Goal: Transaction & Acquisition: Purchase product/service

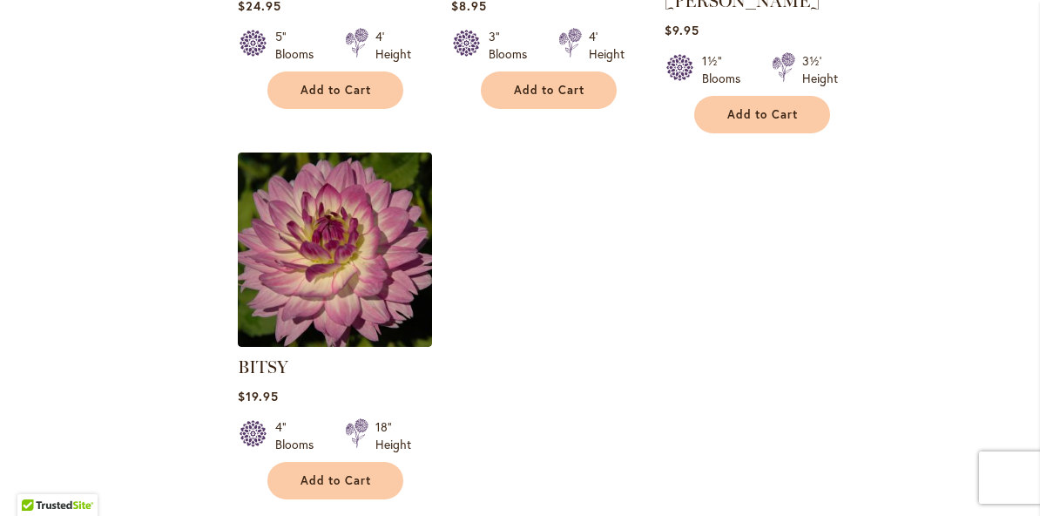
scroll to position [2101, 0]
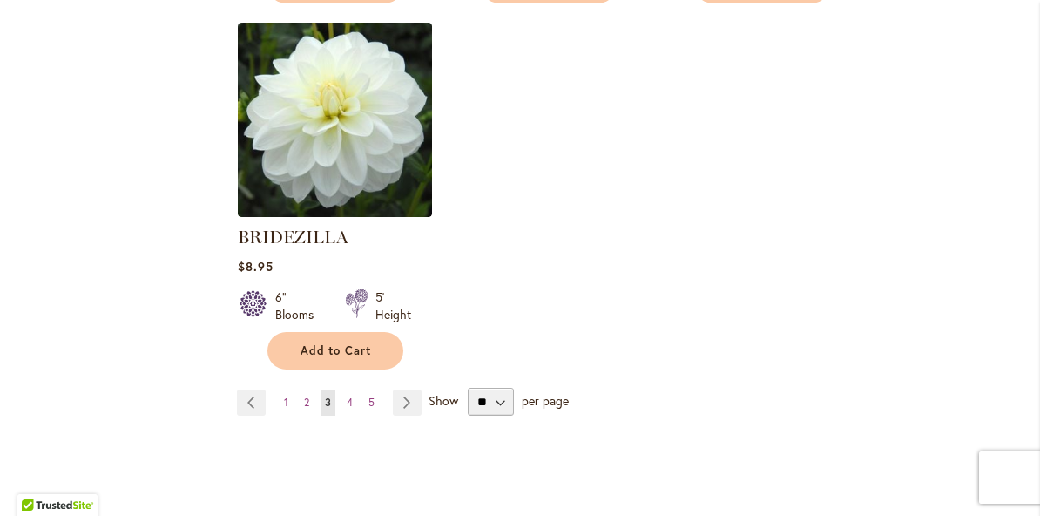
scroll to position [2206, 0]
click at [440, 405] on span "Show" at bounding box center [444, 399] width 30 height 17
click at [468, 405] on select "** ** ** **" at bounding box center [491, 401] width 46 height 28
click at [413, 402] on link "Page Next" at bounding box center [407, 402] width 29 height 26
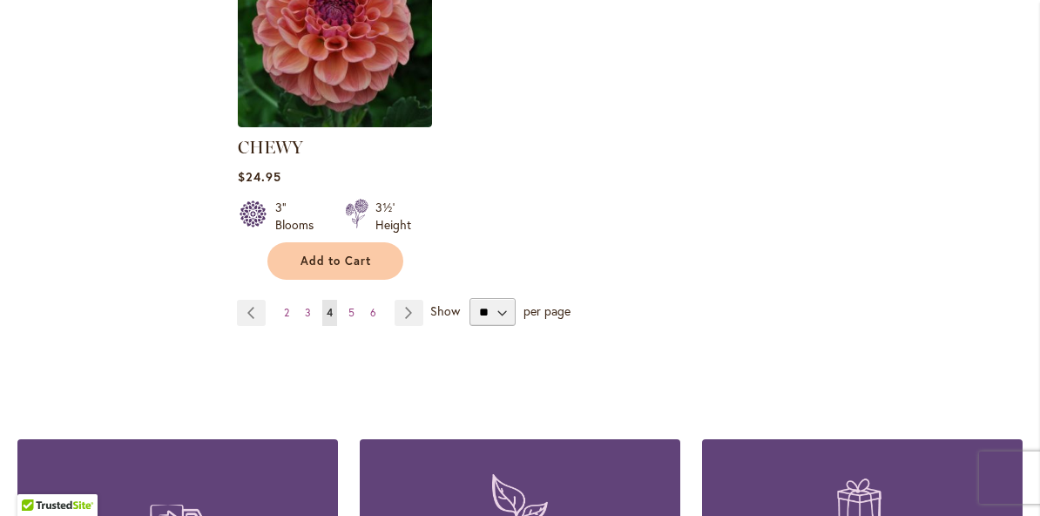
scroll to position [2324, 0]
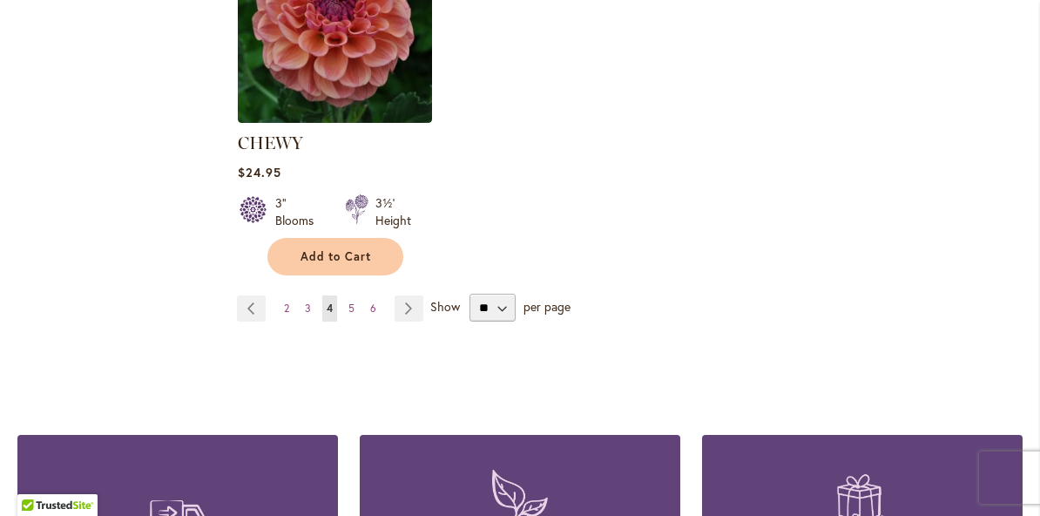
click at [414, 315] on link "Page Next" at bounding box center [409, 308] width 29 height 26
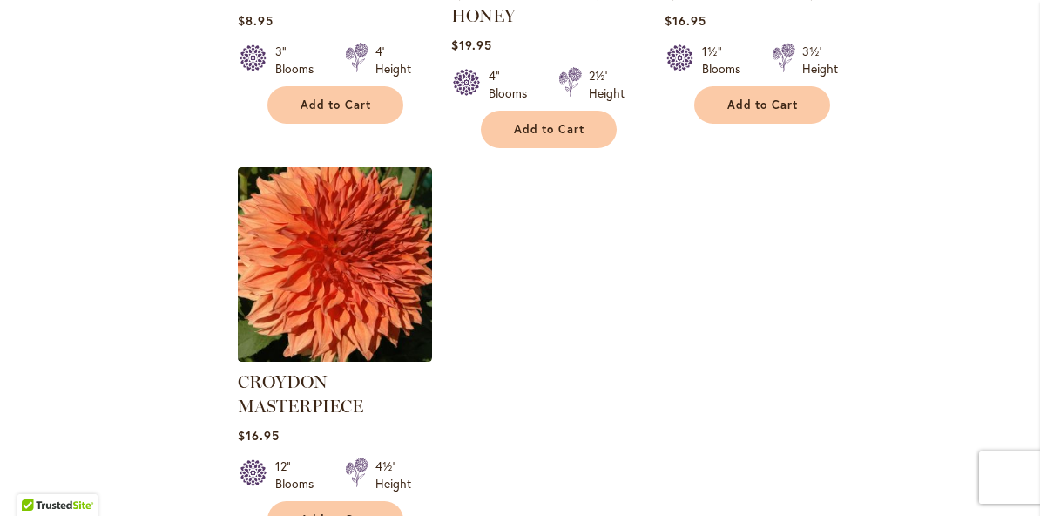
scroll to position [2160, 0]
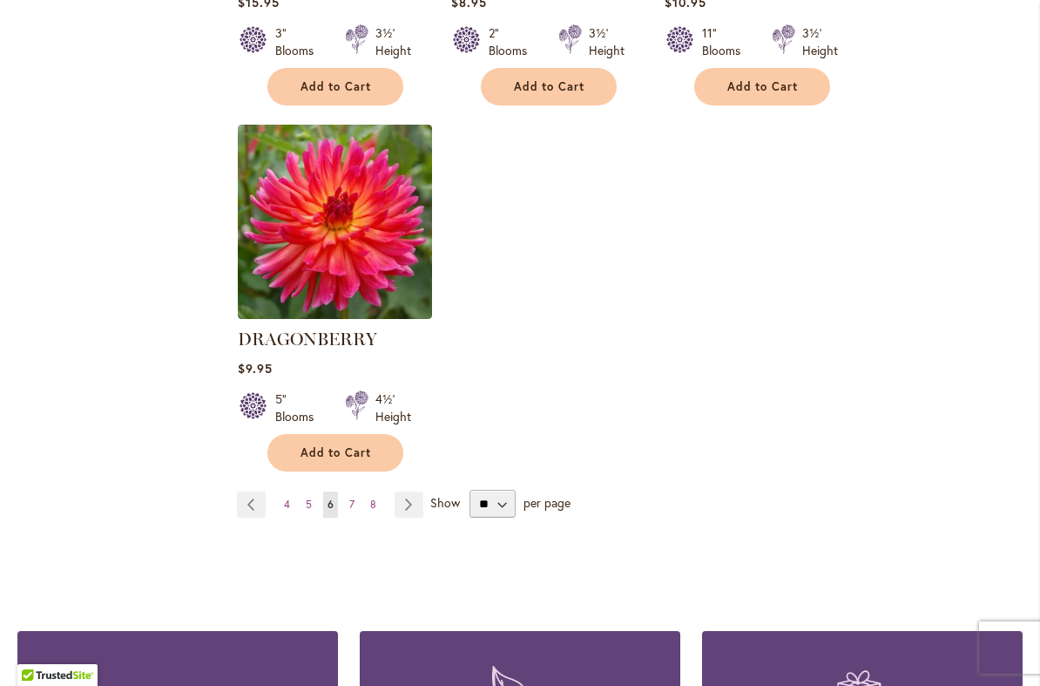
scroll to position [2152, 0]
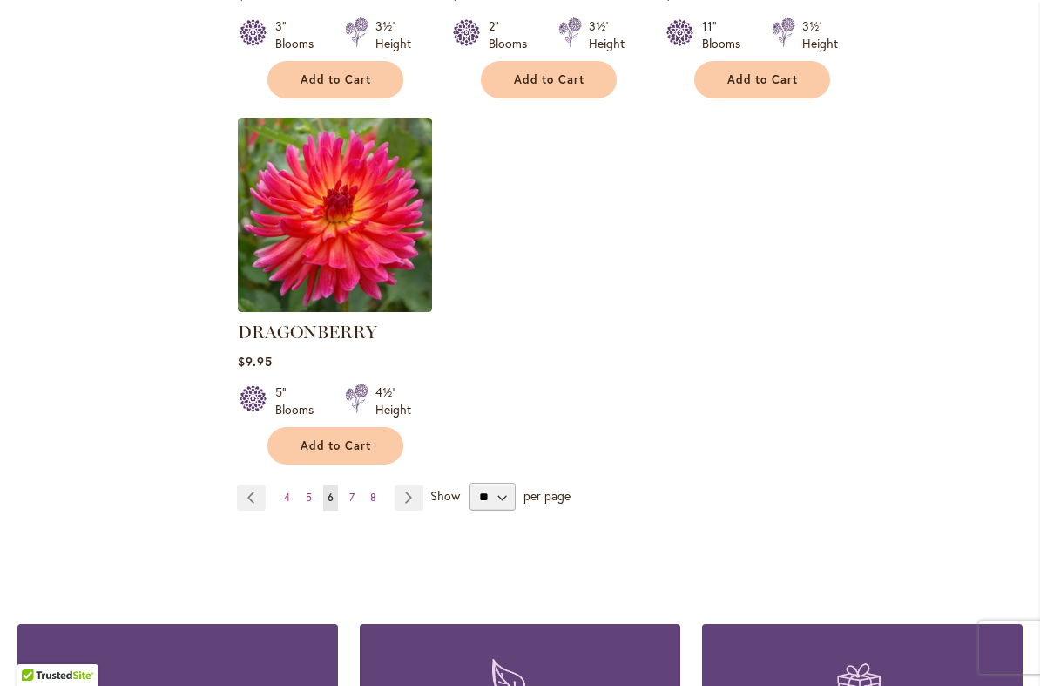
click at [416, 484] on link "Page Next" at bounding box center [409, 497] width 29 height 26
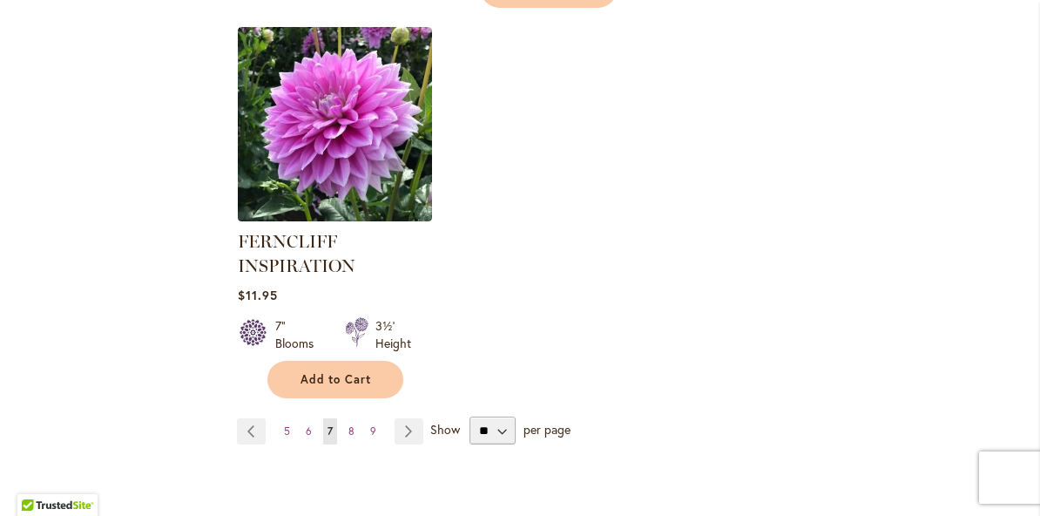
scroll to position [2257, 0]
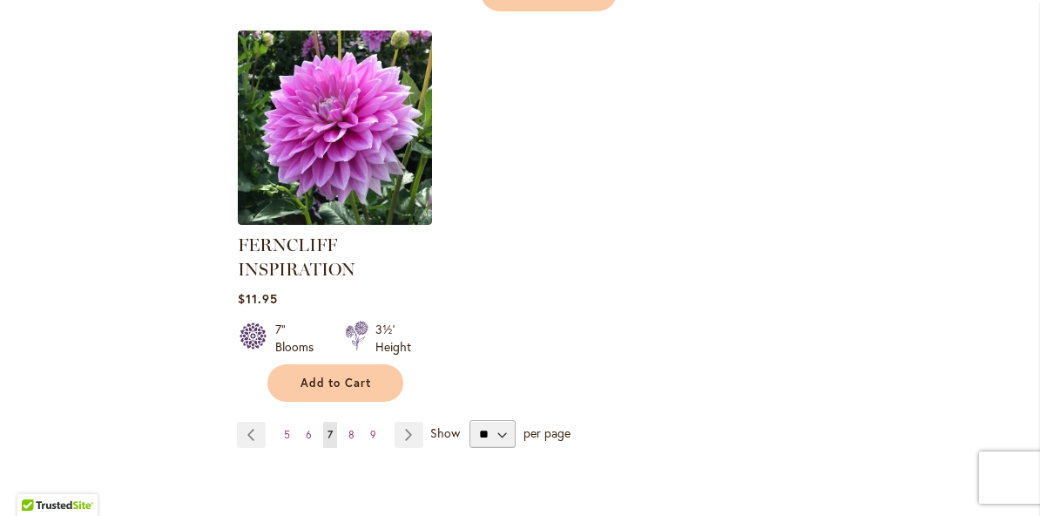
click at [409, 435] on link "Page Next" at bounding box center [409, 435] width 29 height 26
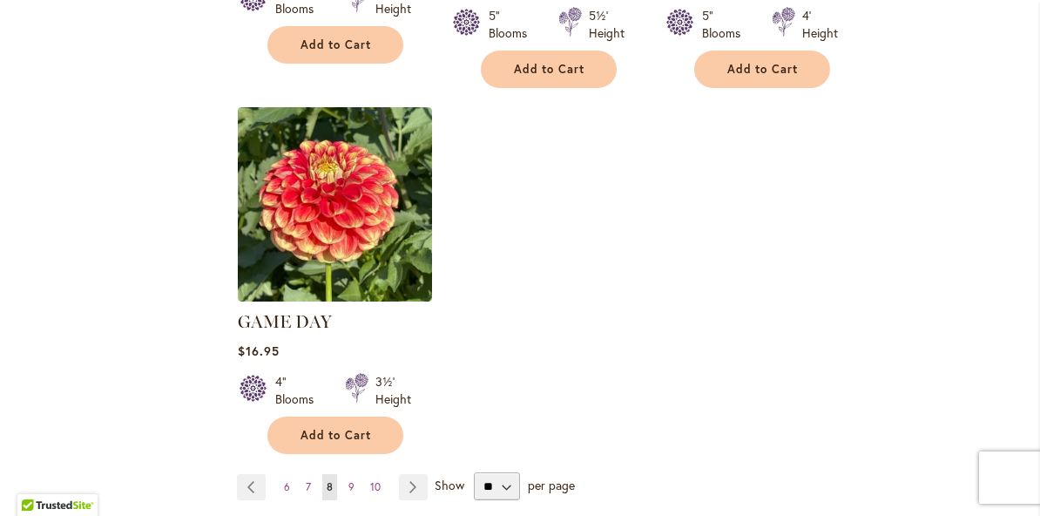
scroll to position [2196, 0]
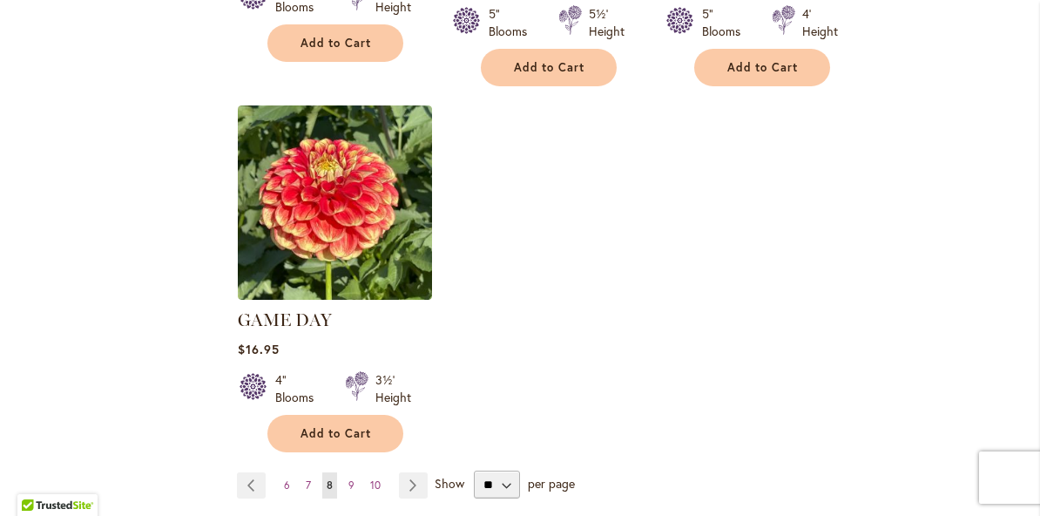
click at [422, 472] on link "Page Next" at bounding box center [413, 485] width 29 height 26
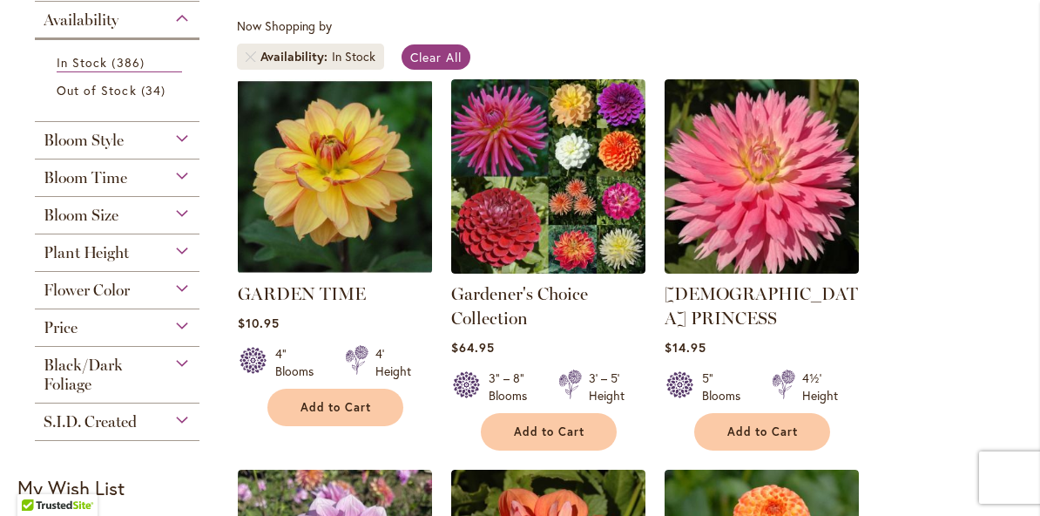
scroll to position [323, 0]
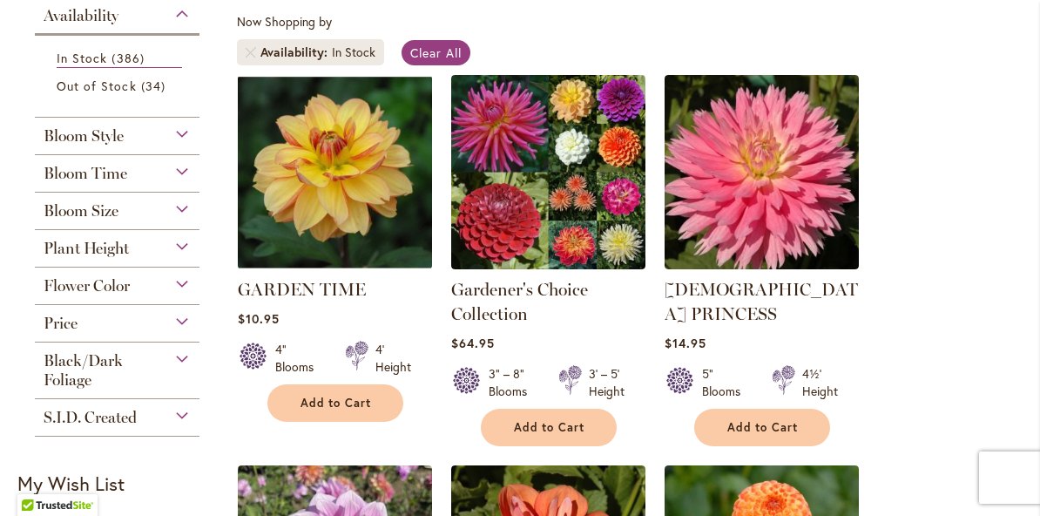
click at [366, 186] on img at bounding box center [335, 172] width 194 height 194
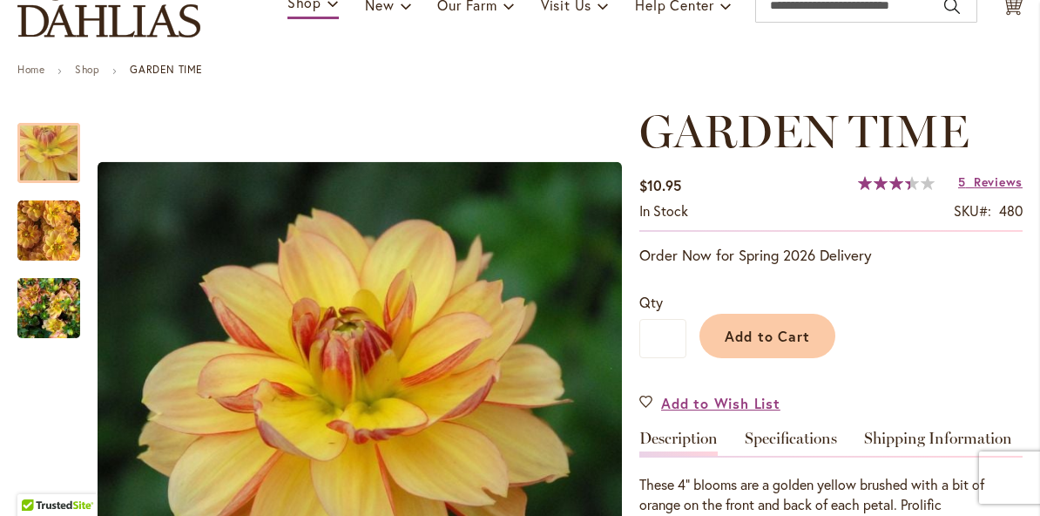
scroll to position [151, 0]
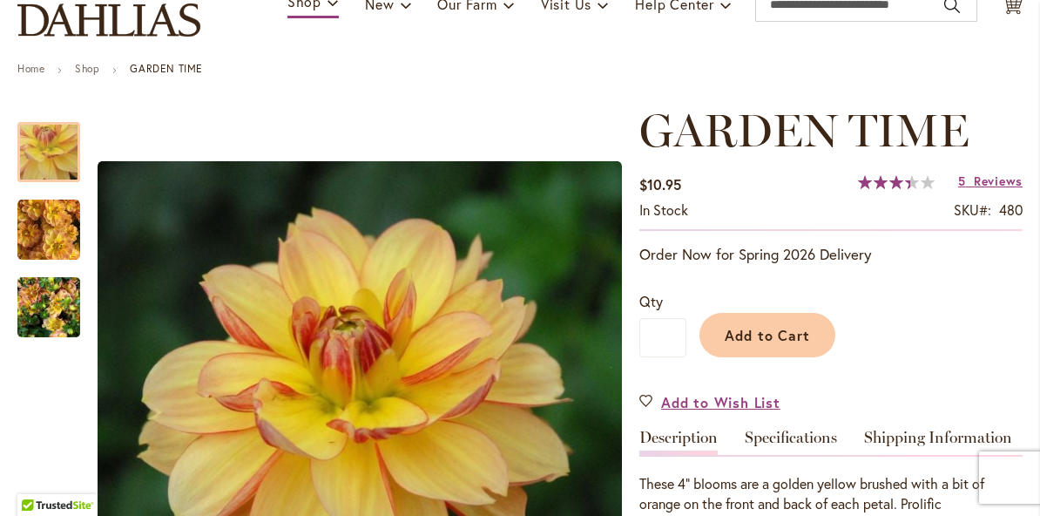
click at [795, 340] on span "Add to Cart" at bounding box center [768, 335] width 86 height 18
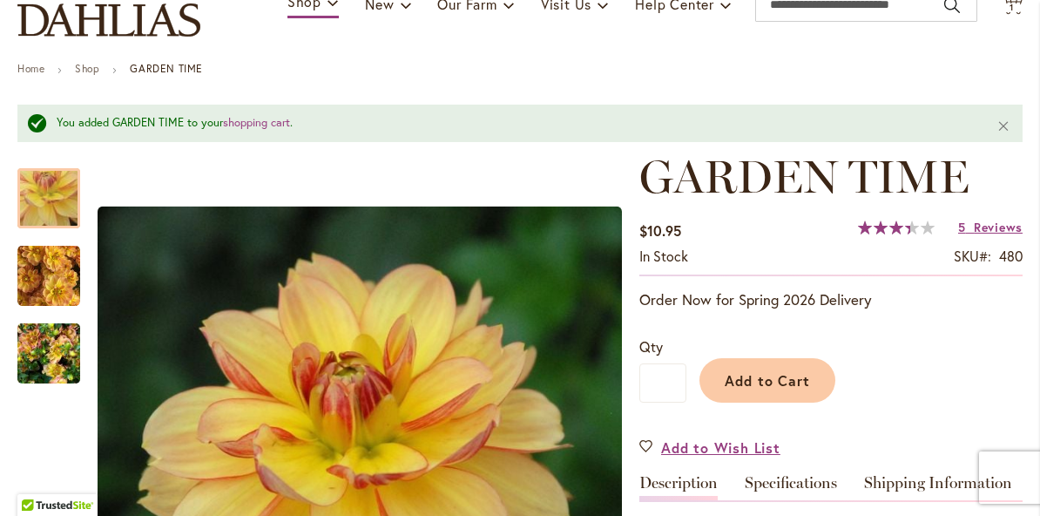
click at [1001, 233] on span "Reviews" at bounding box center [998, 227] width 49 height 17
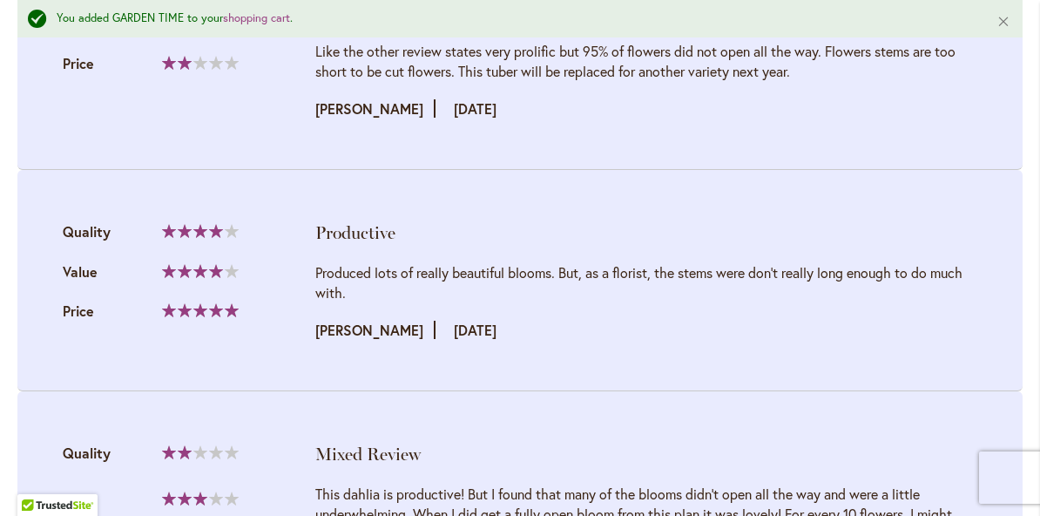
scroll to position [2638, 0]
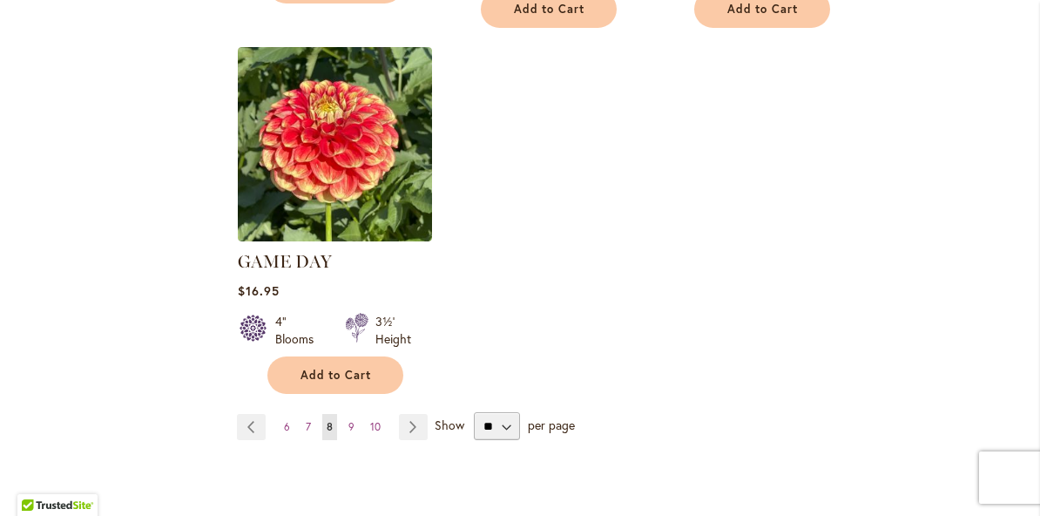
scroll to position [2258, 0]
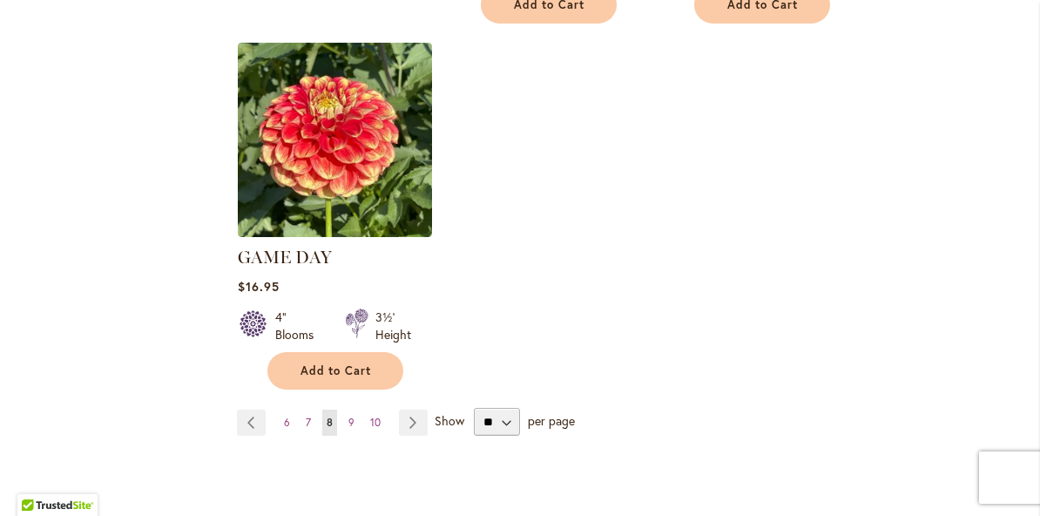
click at [416, 409] on link "Page Next" at bounding box center [413, 422] width 29 height 26
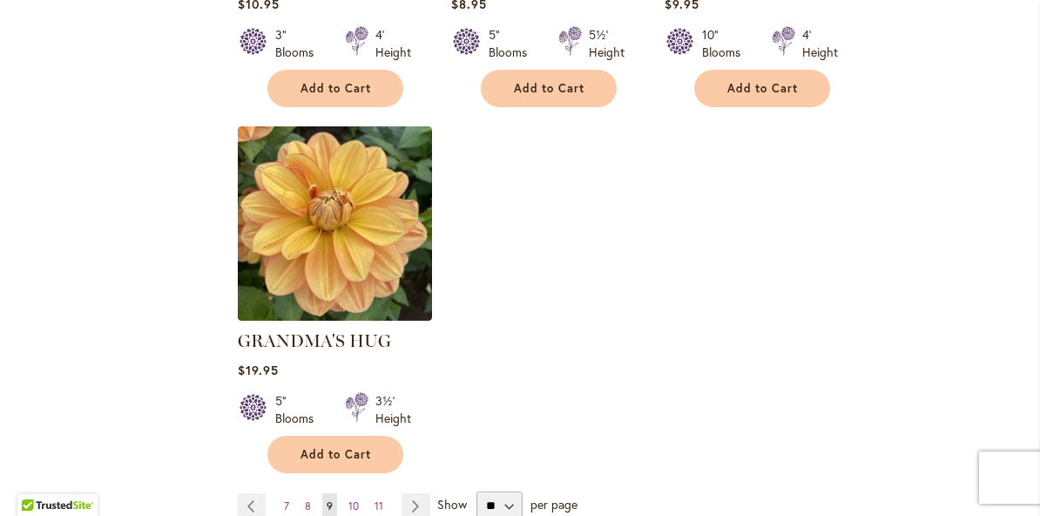
scroll to position [2174, 0]
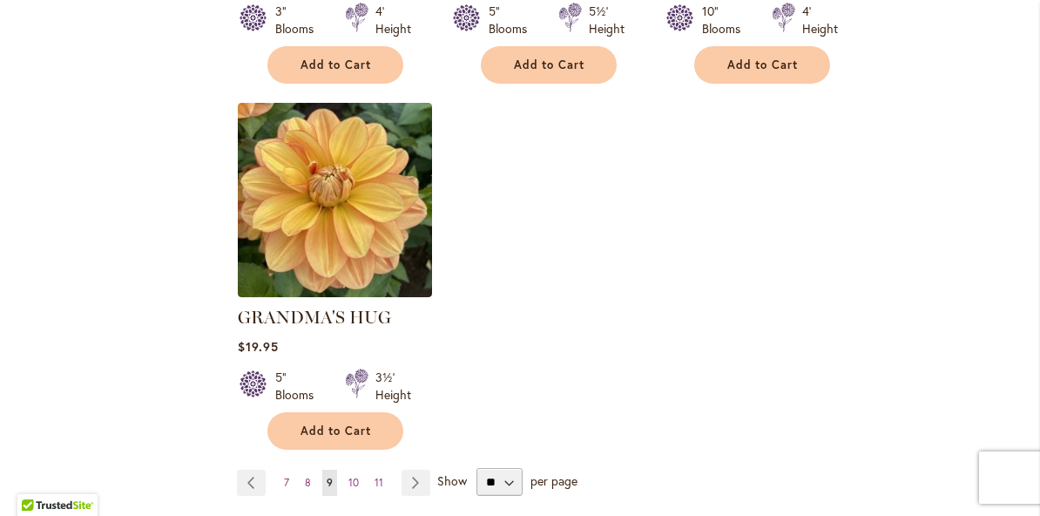
click at [416, 470] on link "Page Next" at bounding box center [416, 483] width 29 height 26
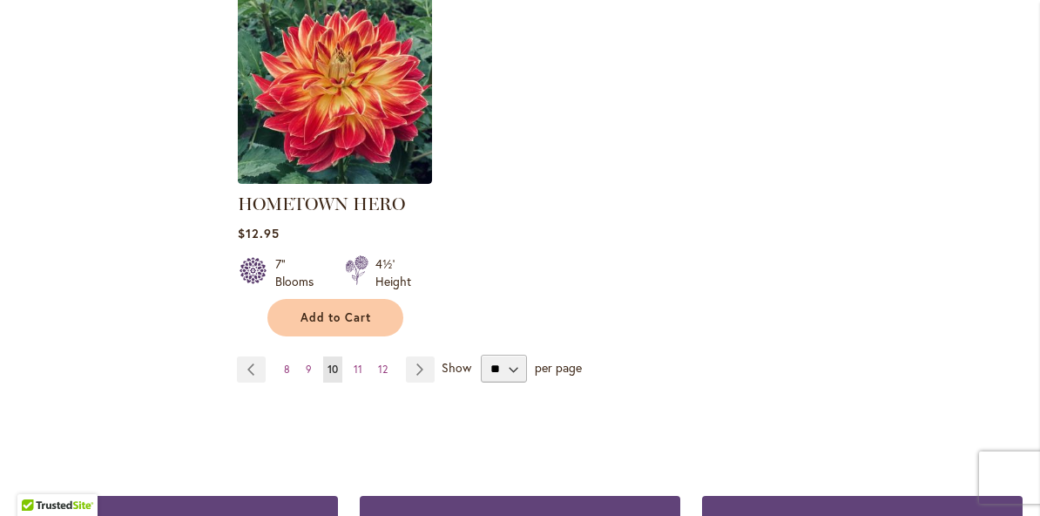
scroll to position [2356, 0]
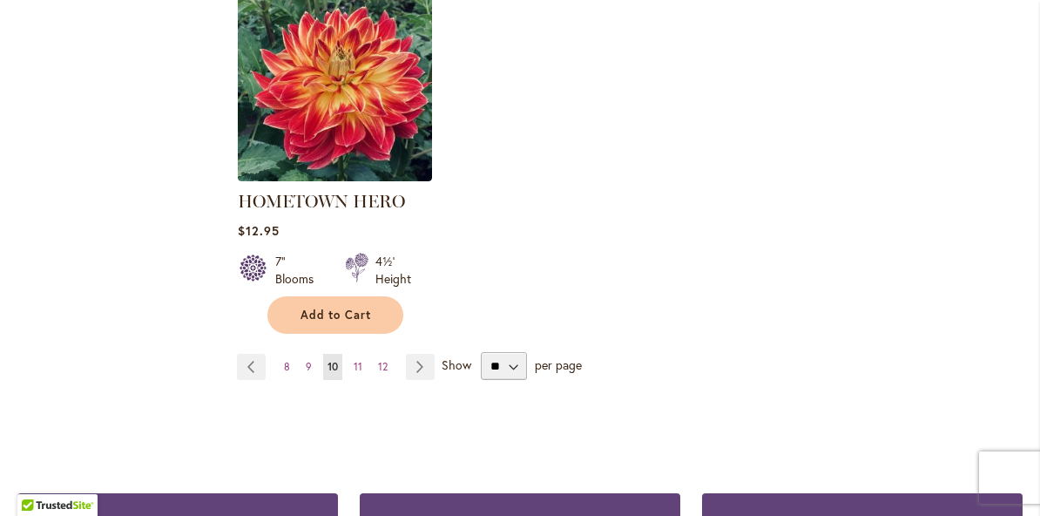
click at [418, 354] on link "Page Next" at bounding box center [420, 367] width 29 height 26
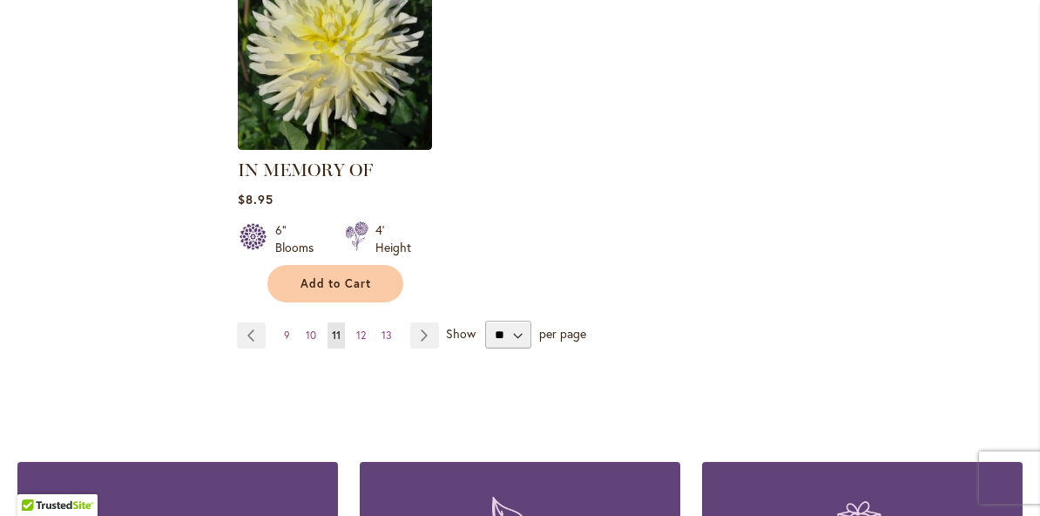
scroll to position [2356, 0]
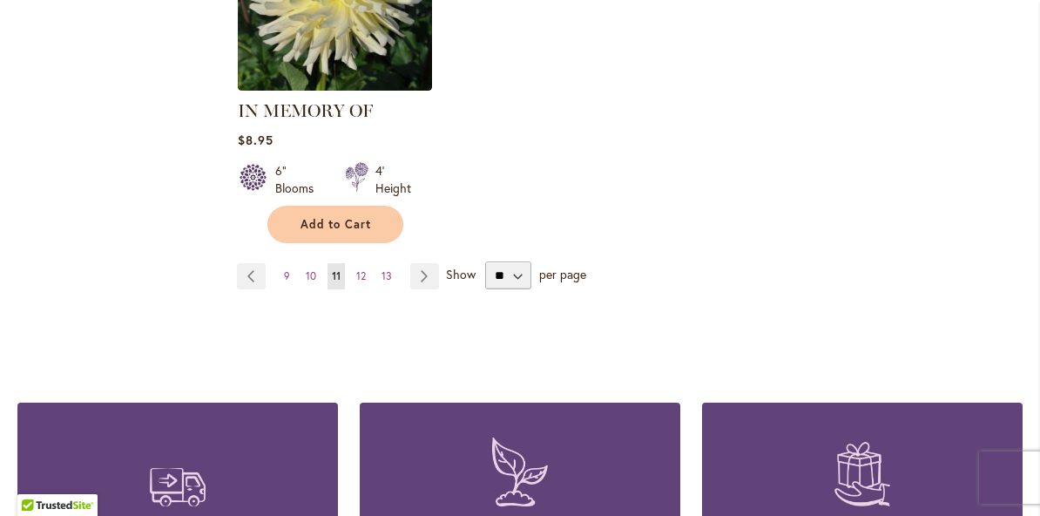
click at [428, 263] on link "Page Next" at bounding box center [424, 276] width 29 height 26
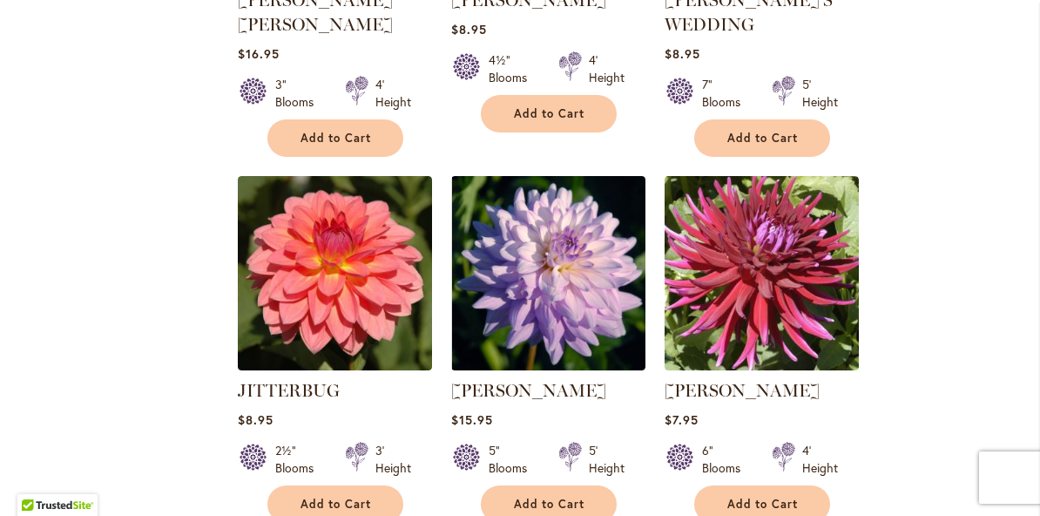
scroll to position [1754, 0]
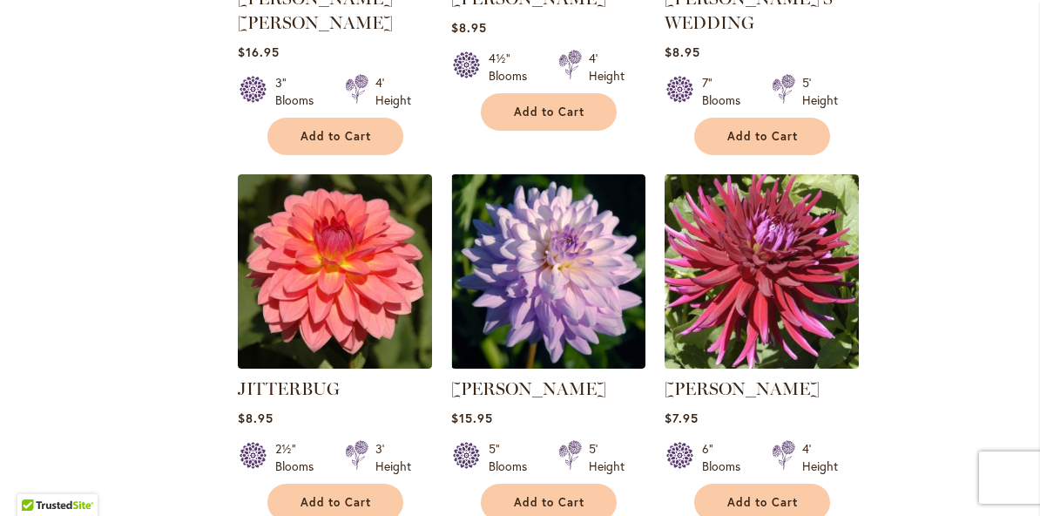
click at [577, 262] on img at bounding box center [548, 271] width 194 height 194
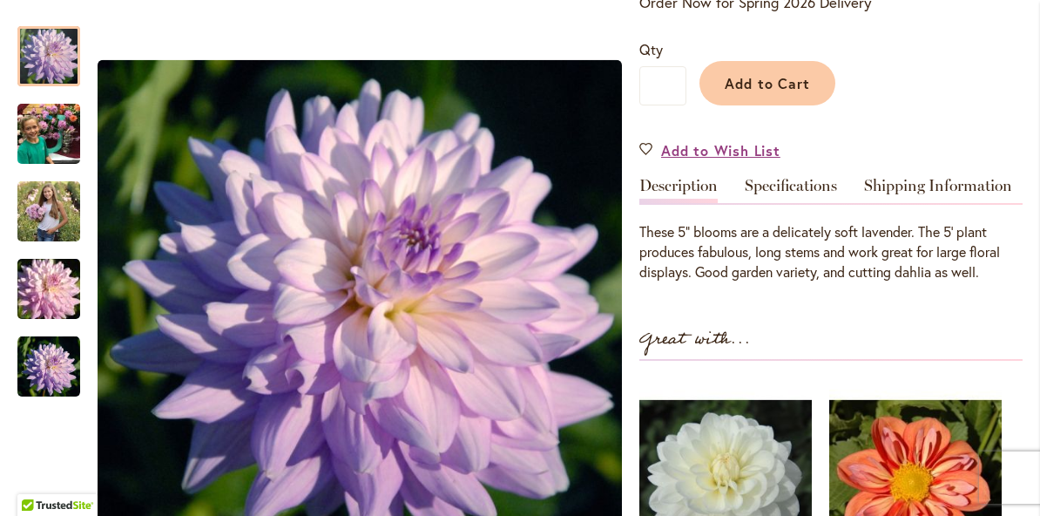
scroll to position [402, 0]
click at [789, 87] on span "Add to Cart" at bounding box center [768, 84] width 86 height 18
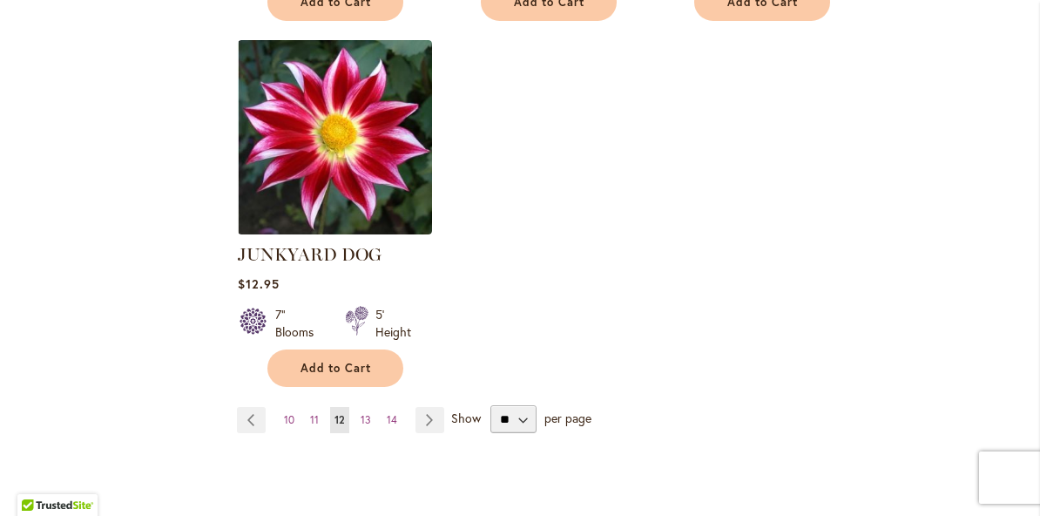
scroll to position [2255, 0]
click at [432, 406] on link "Page Next" at bounding box center [430, 419] width 29 height 26
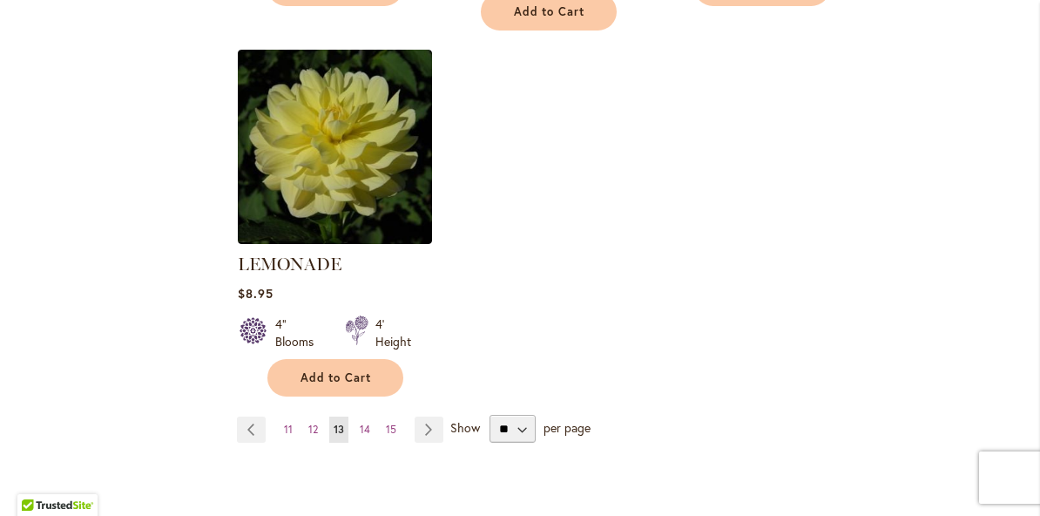
scroll to position [2230, 0]
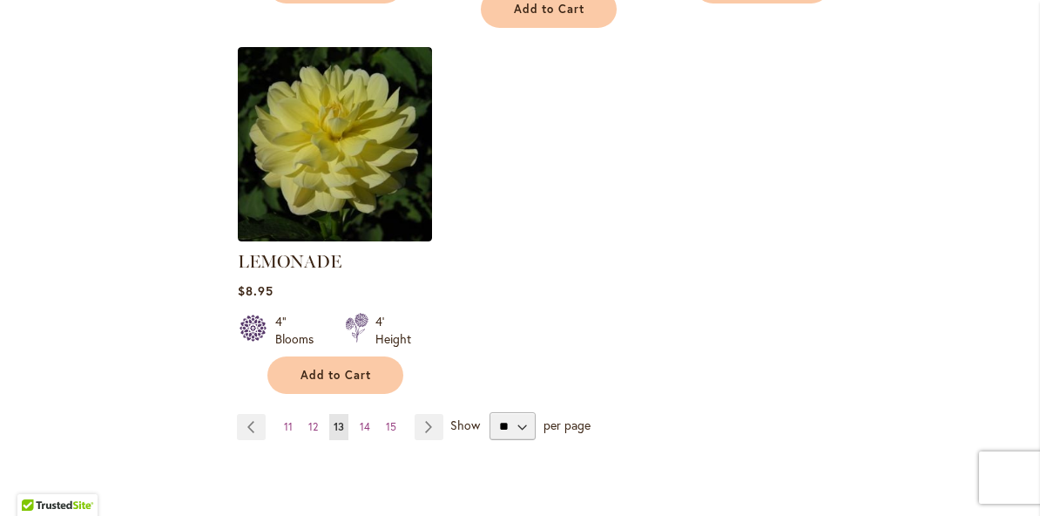
click at [435, 414] on link "Page Next" at bounding box center [429, 427] width 29 height 26
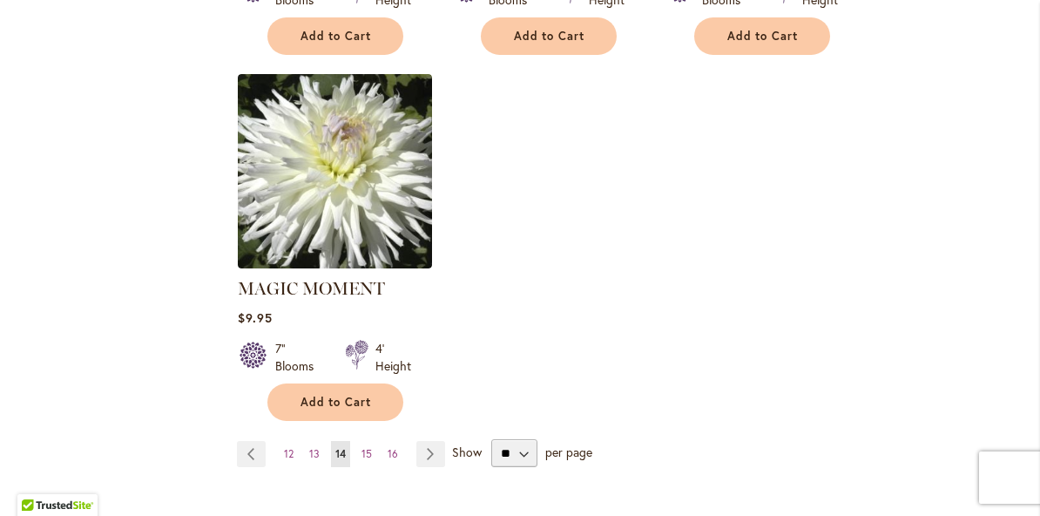
scroll to position [2341, 0]
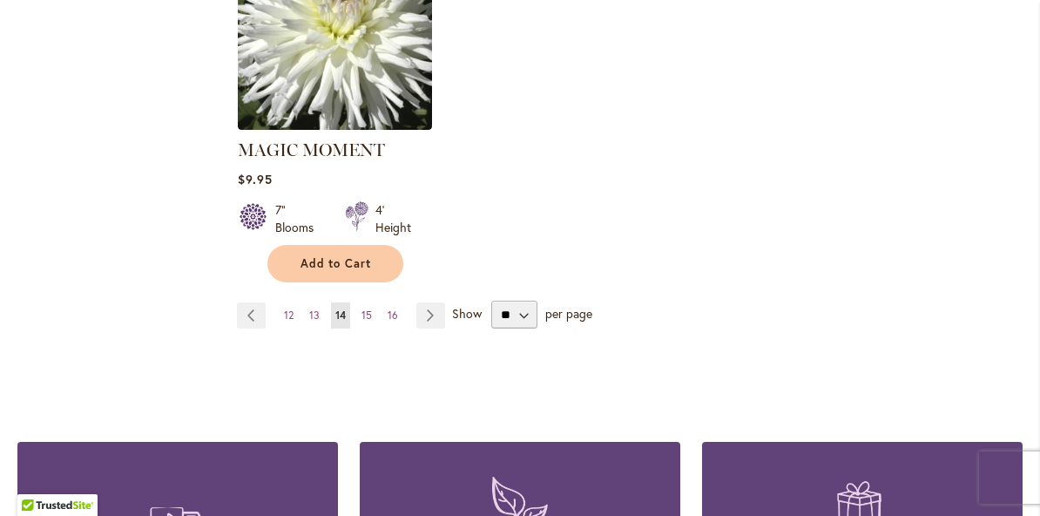
click at [427, 302] on link "Page Next" at bounding box center [430, 315] width 29 height 26
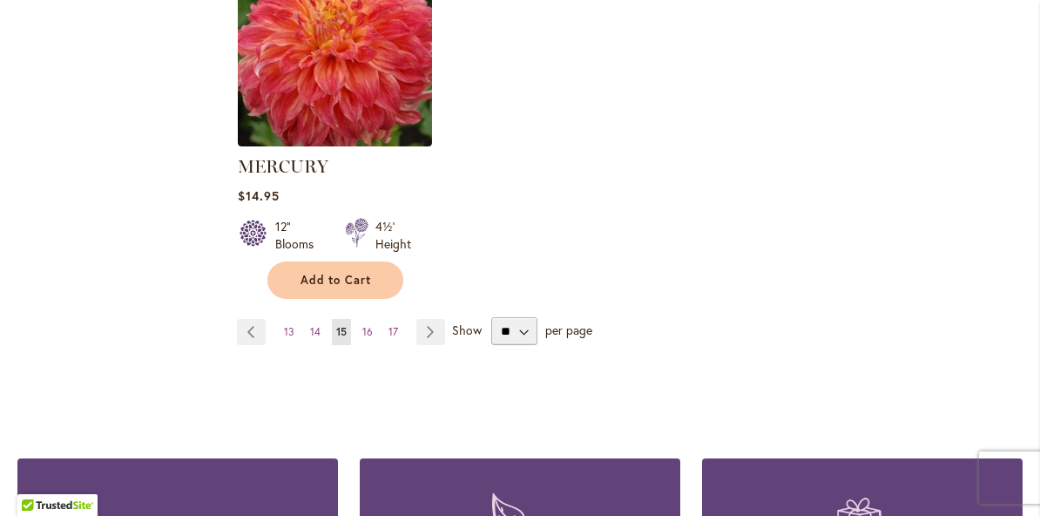
scroll to position [2330, 0]
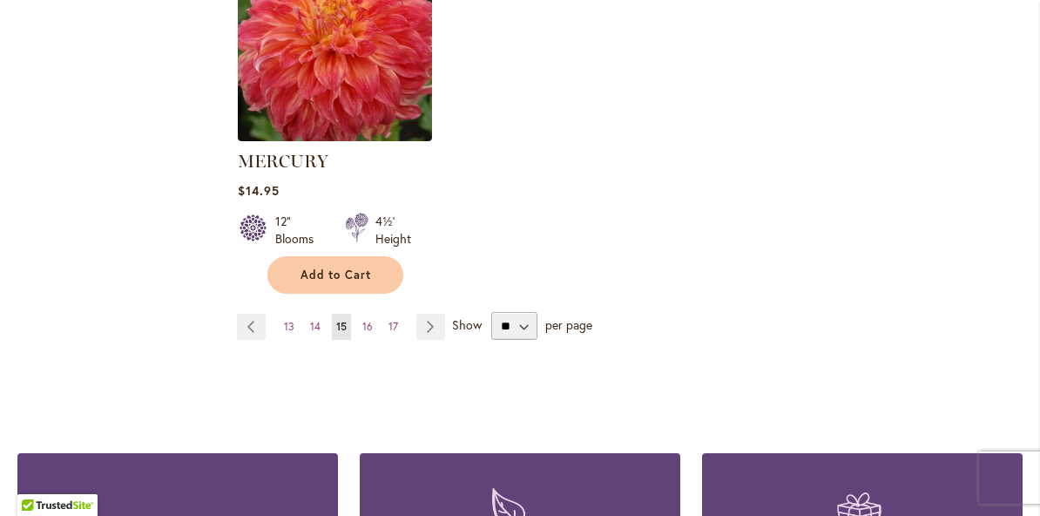
click at [433, 314] on link "Page Next" at bounding box center [430, 327] width 29 height 26
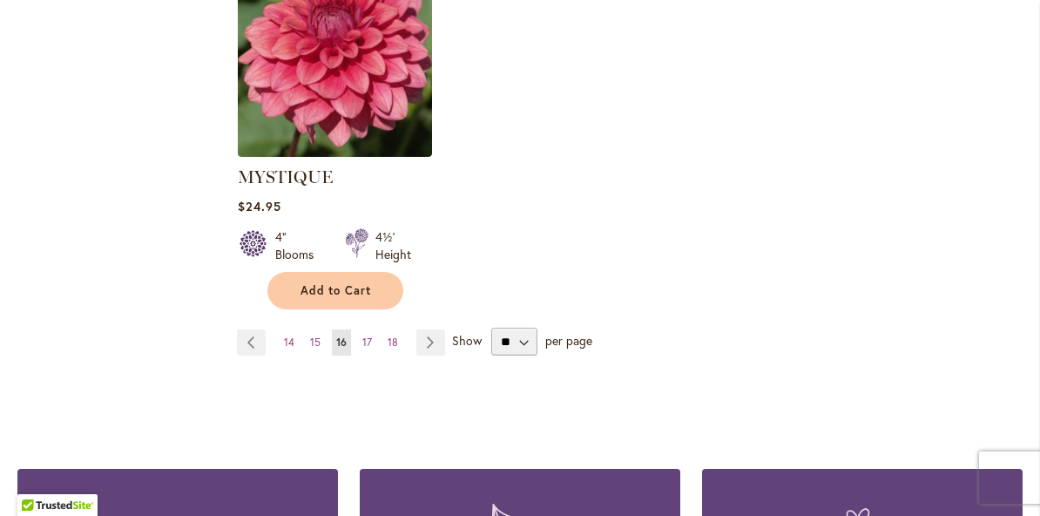
scroll to position [2386, 0]
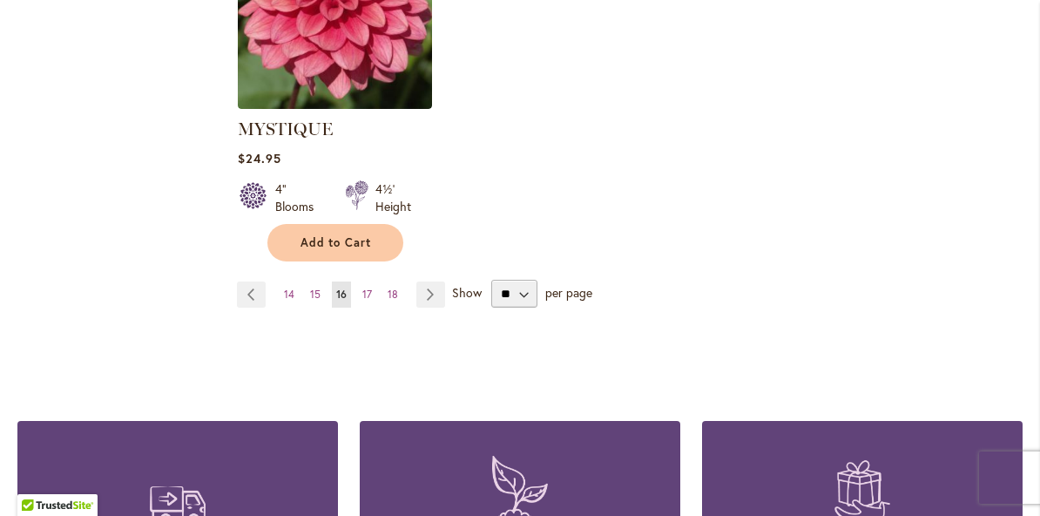
click at [438, 281] on link "Page Next" at bounding box center [430, 294] width 29 height 26
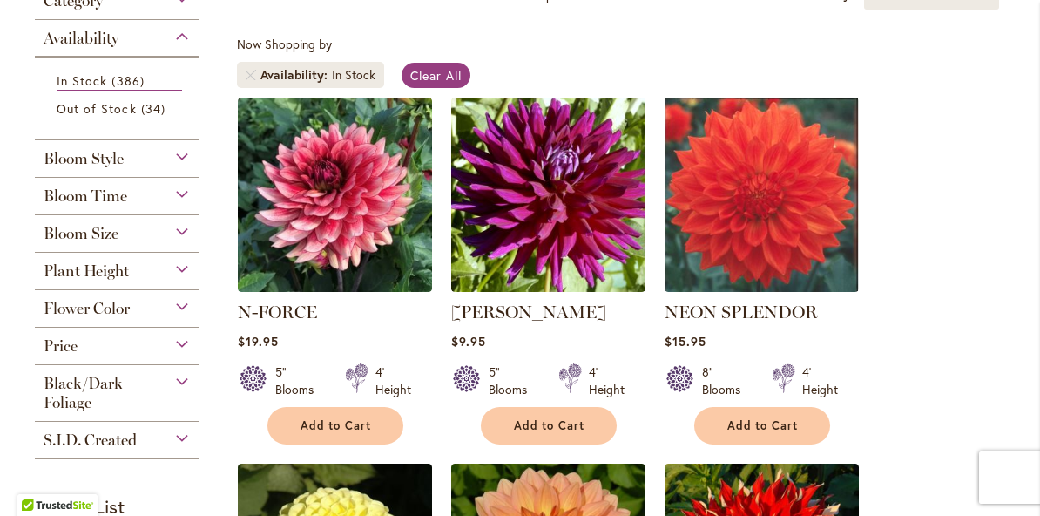
scroll to position [273, 0]
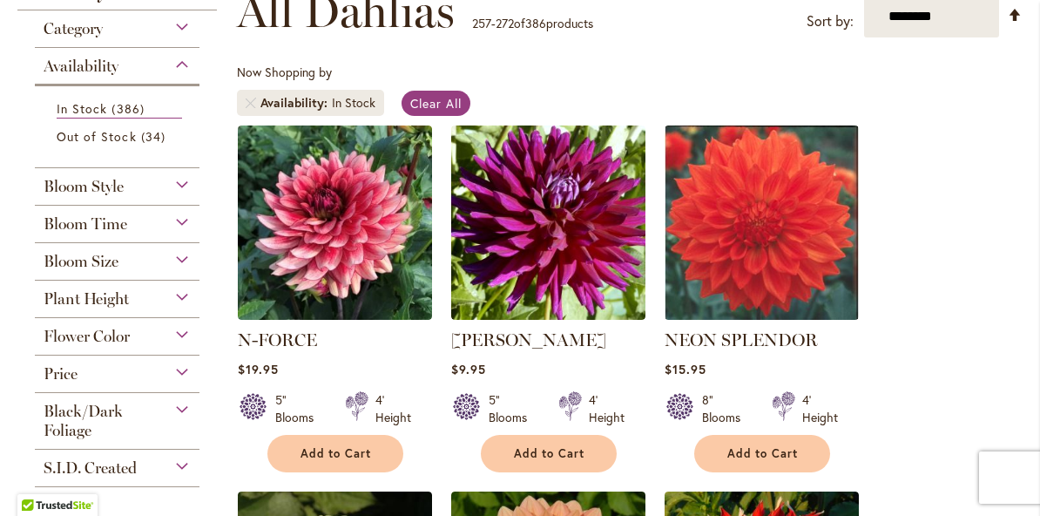
click at [370, 235] on img at bounding box center [335, 222] width 194 height 194
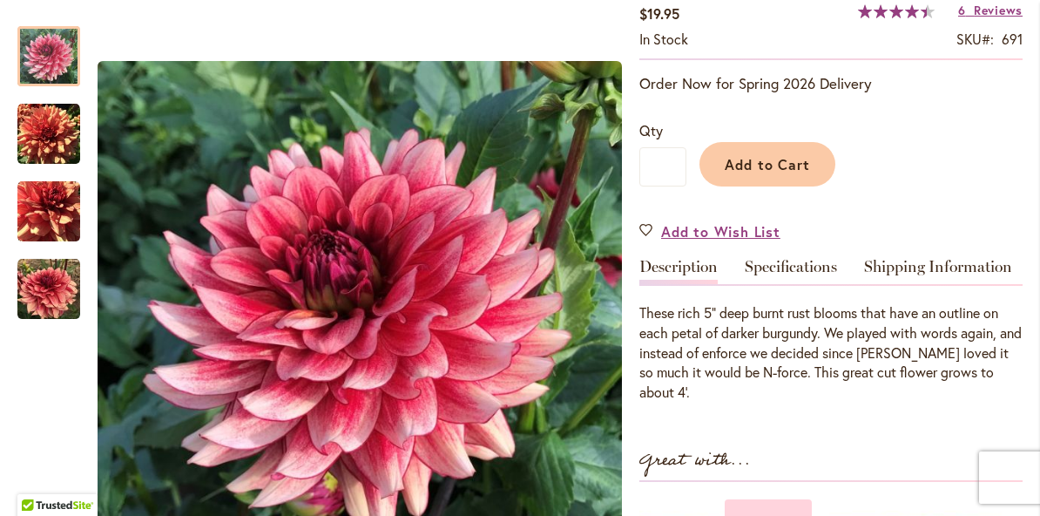
scroll to position [320, 0]
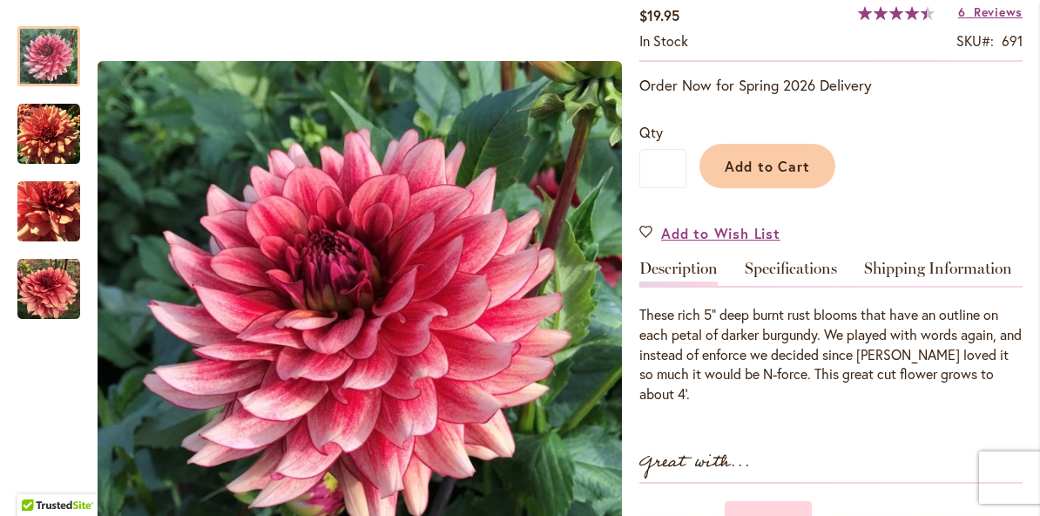
click at [794, 167] on span "Add to Cart" at bounding box center [768, 166] width 86 height 18
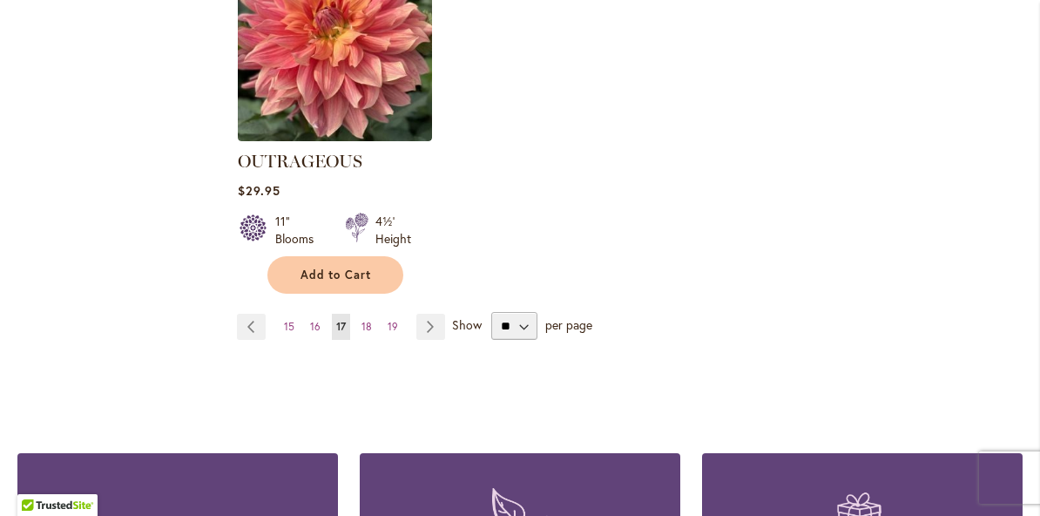
scroll to position [2284, 0]
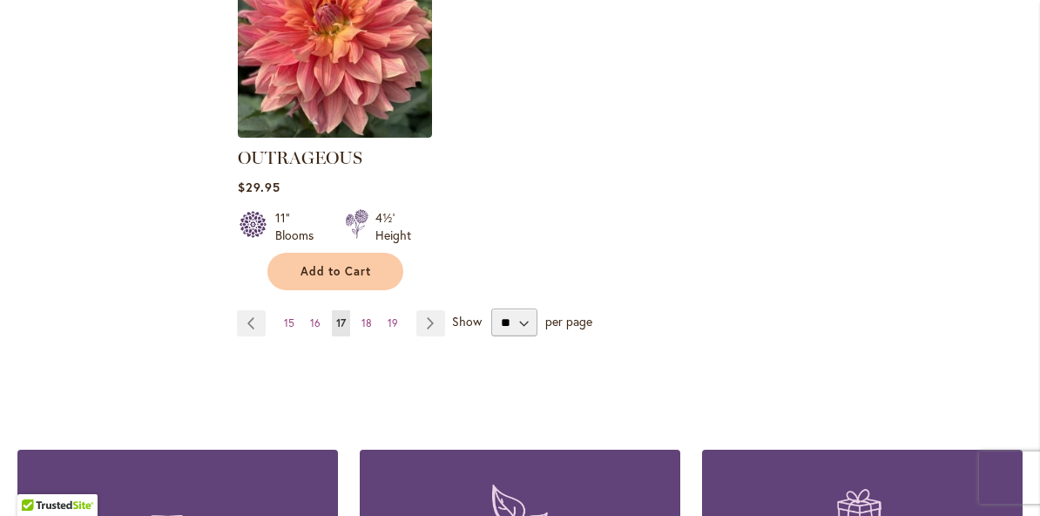
click at [428, 330] on link "Page Next" at bounding box center [430, 323] width 29 height 26
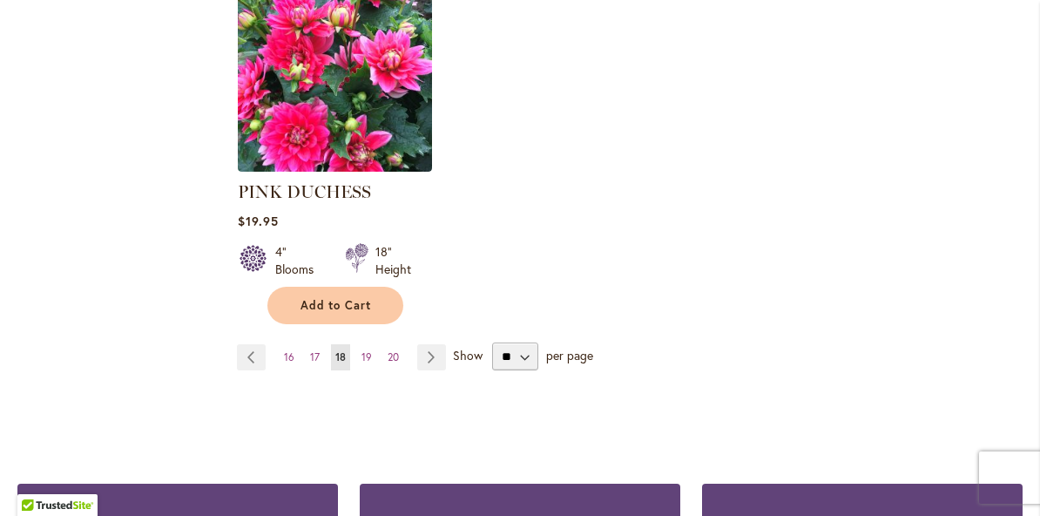
scroll to position [2331, 0]
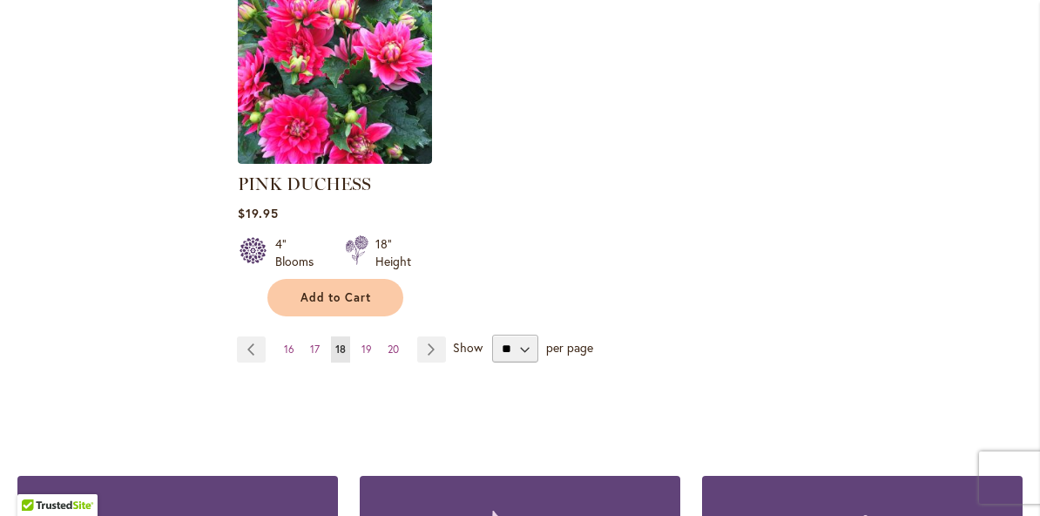
click at [426, 336] on link "Page Next" at bounding box center [431, 349] width 29 height 26
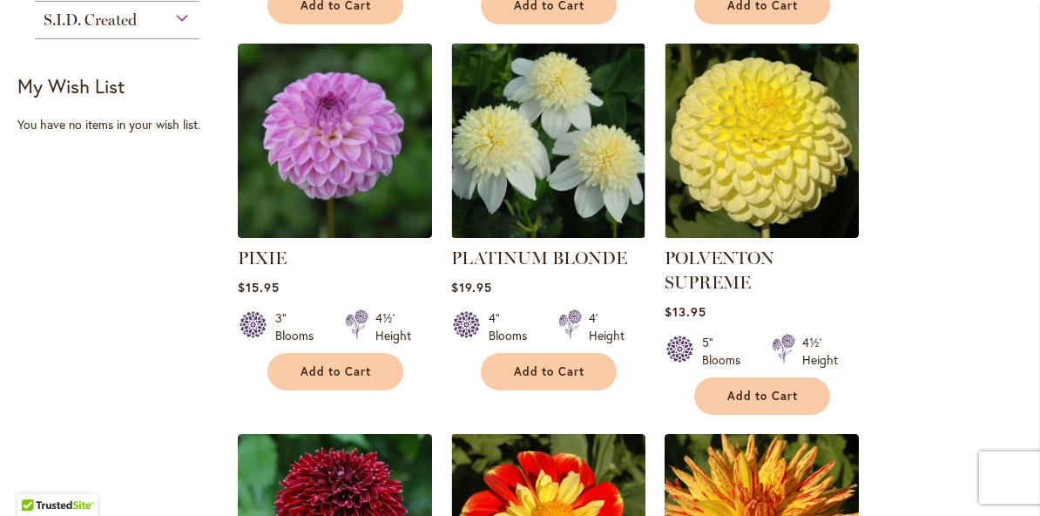
scroll to position [721, 0]
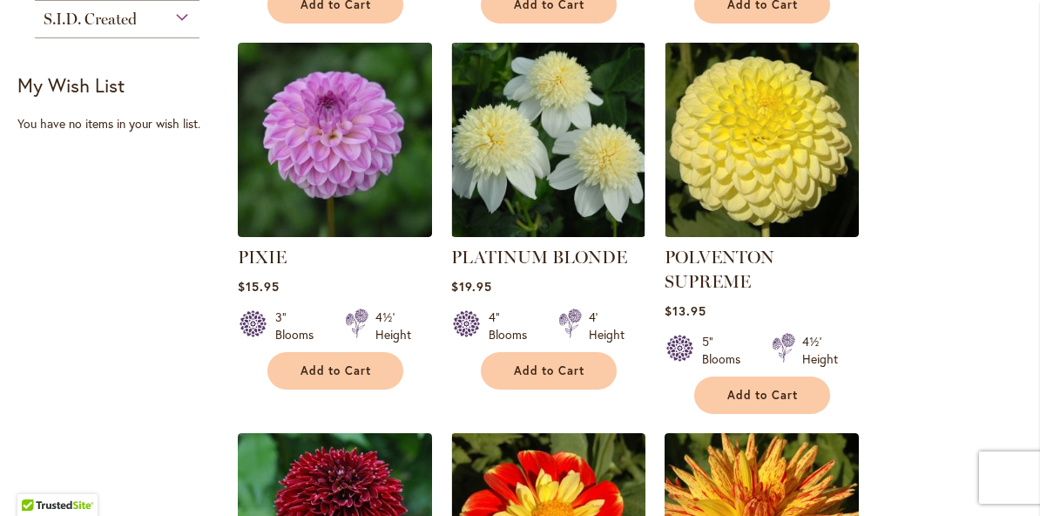
click at [586, 163] on img at bounding box center [548, 140] width 194 height 194
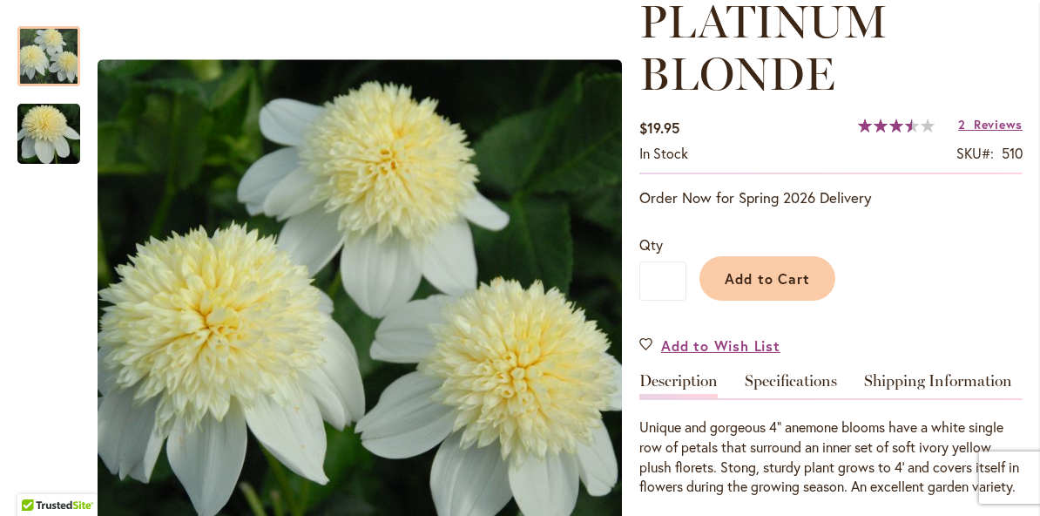
scroll to position [223, 0]
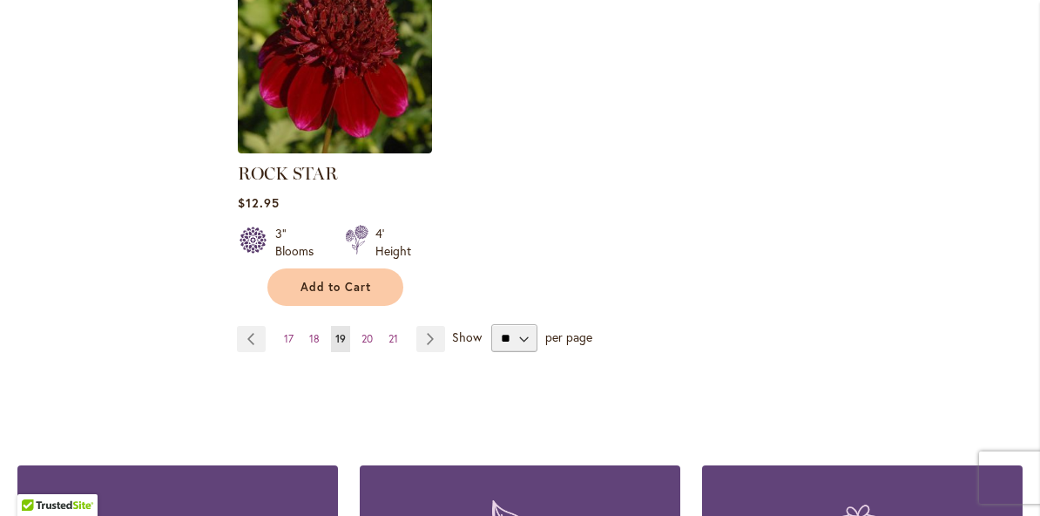
scroll to position [2296, 0]
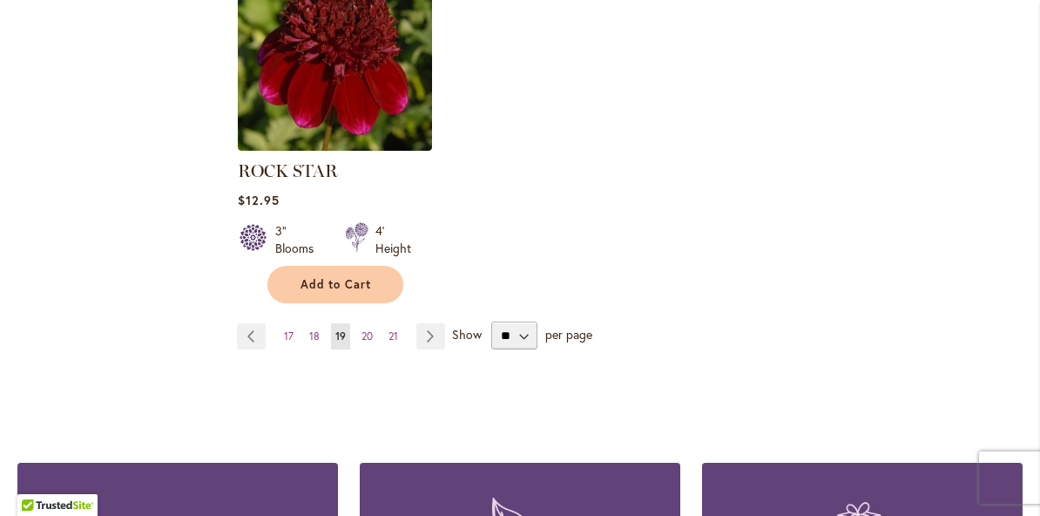
click at [431, 337] on link "Page Next" at bounding box center [430, 336] width 29 height 26
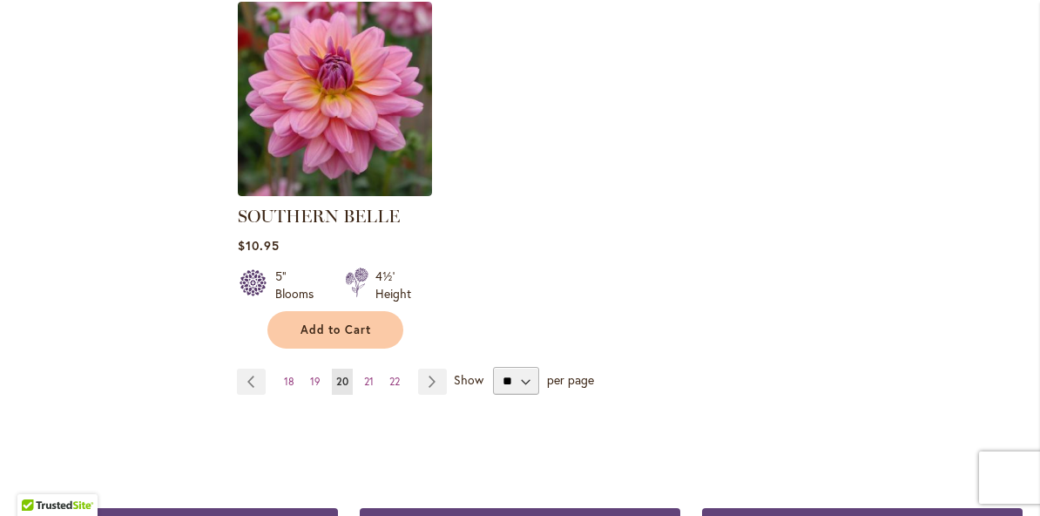
scroll to position [2266, 0]
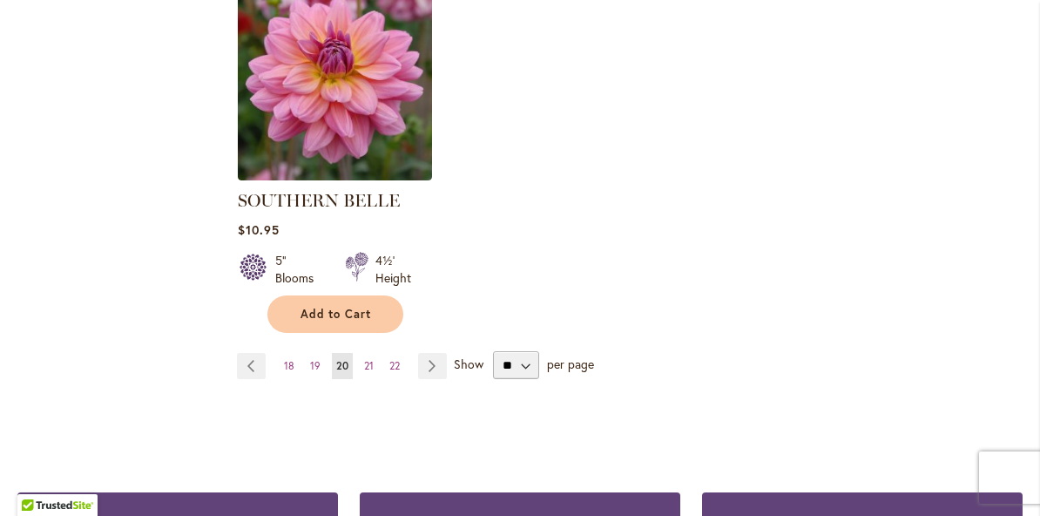
click at [253, 353] on link "Page Previous" at bounding box center [251, 366] width 29 height 26
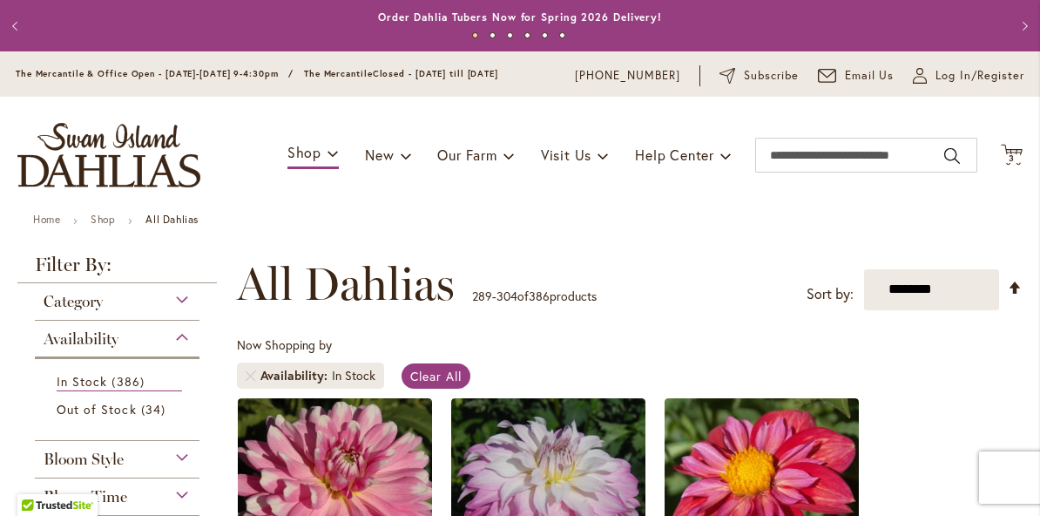
click at [452, 382] on span "Clear All" at bounding box center [435, 376] width 51 height 17
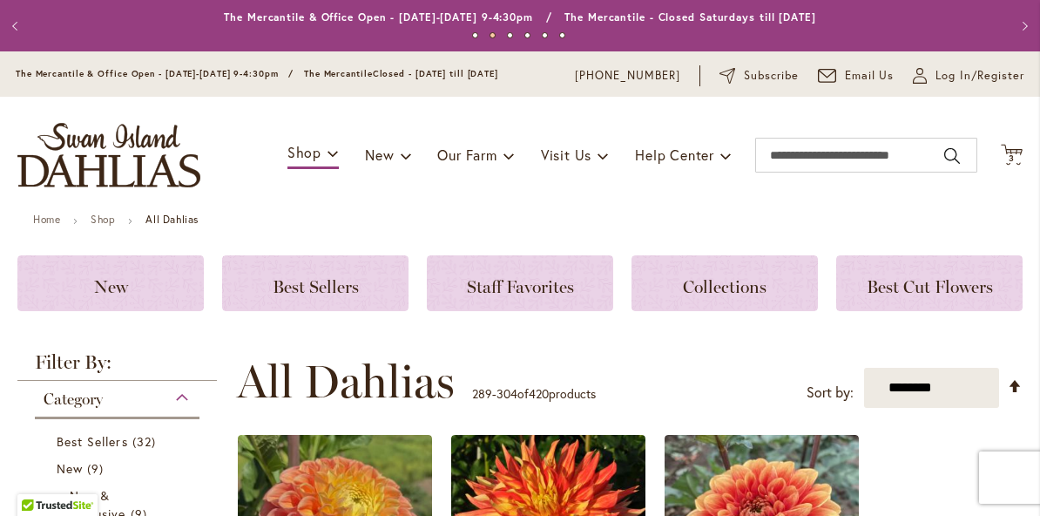
click at [1015, 166] on span "Cart .cls-1 { fill: #231f20; }" at bounding box center [1012, 156] width 22 height 24
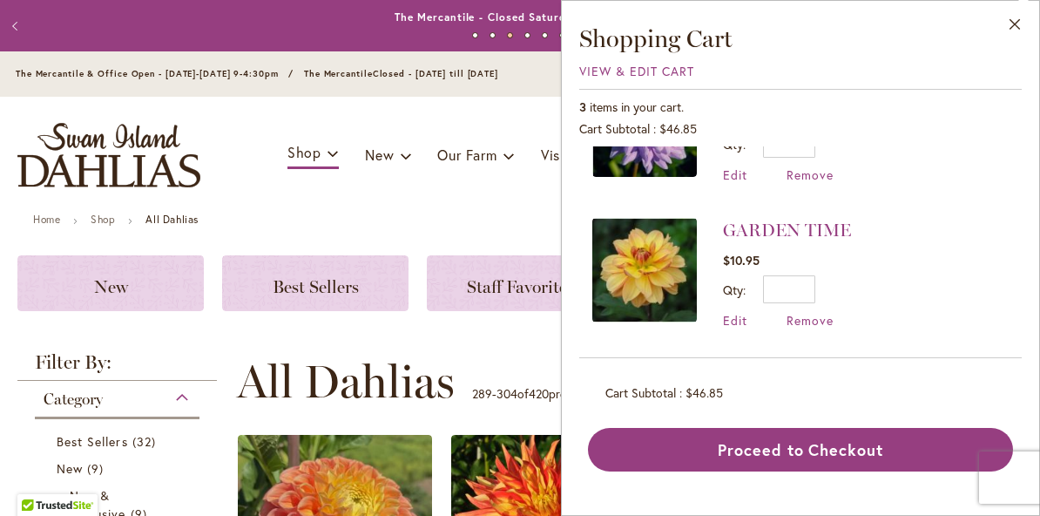
scroll to position [232, 0]
click at [824, 324] on span "Remove" at bounding box center [810, 321] width 47 height 17
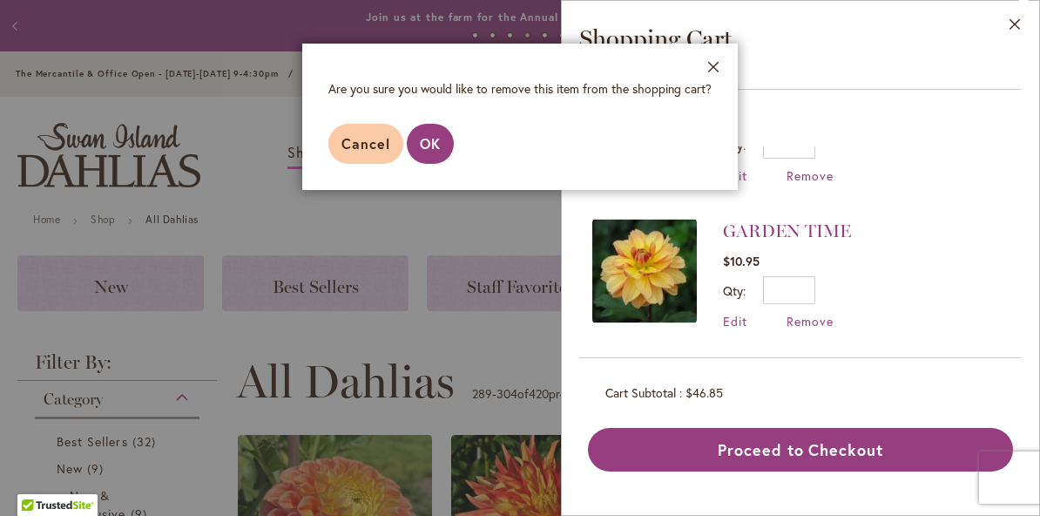
click at [435, 152] on span "OK" at bounding box center [430, 143] width 21 height 18
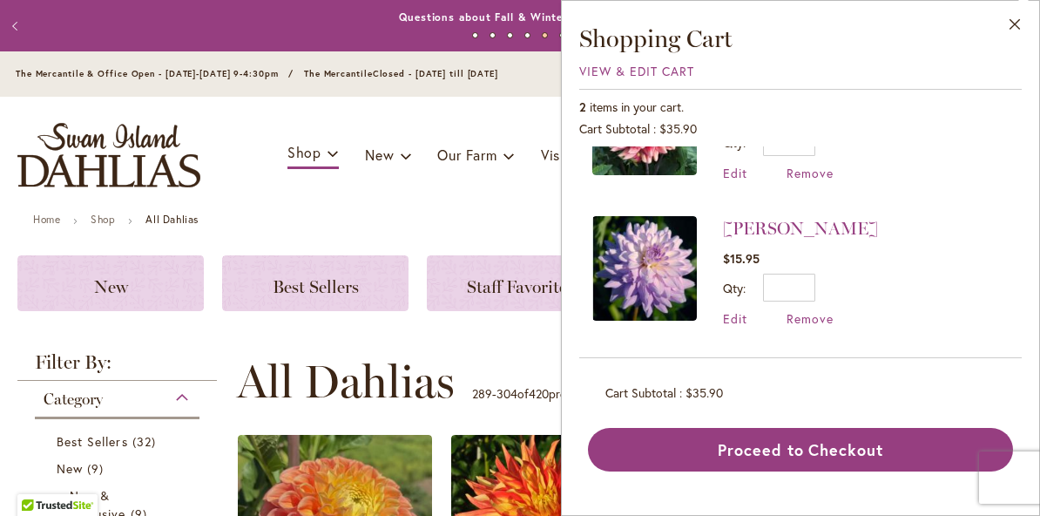
scroll to position [87, 0]
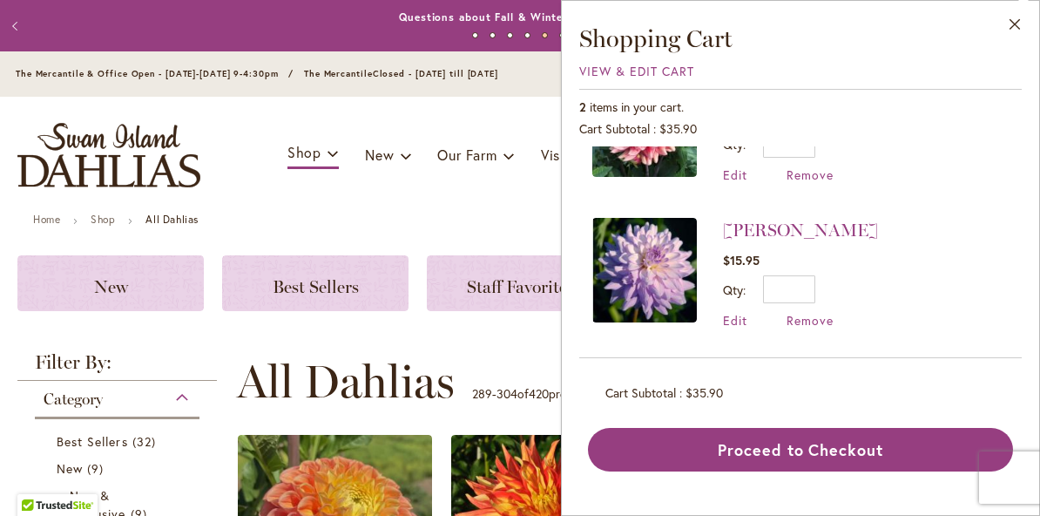
click at [1019, 32] on button "Close" at bounding box center [1015, 28] width 48 height 55
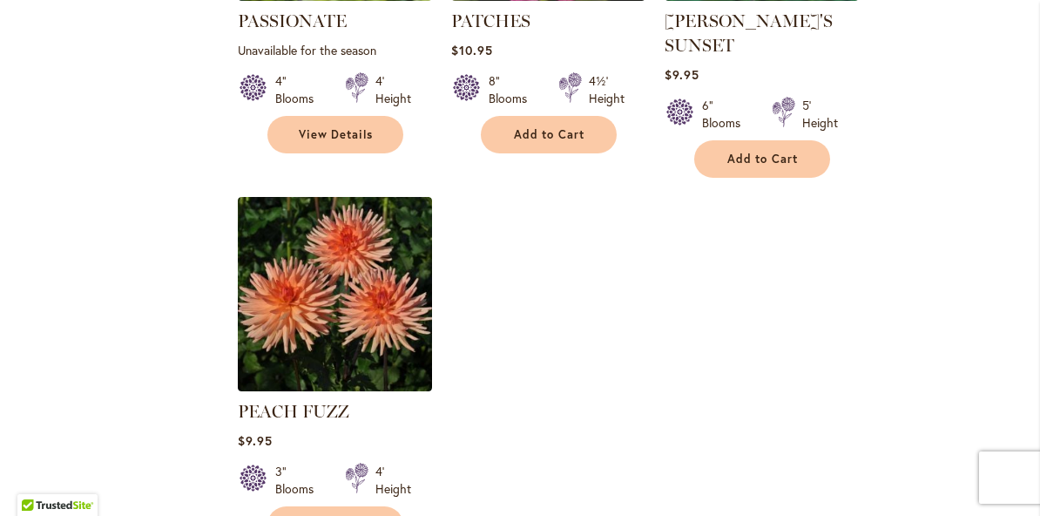
scroll to position [2214, 0]
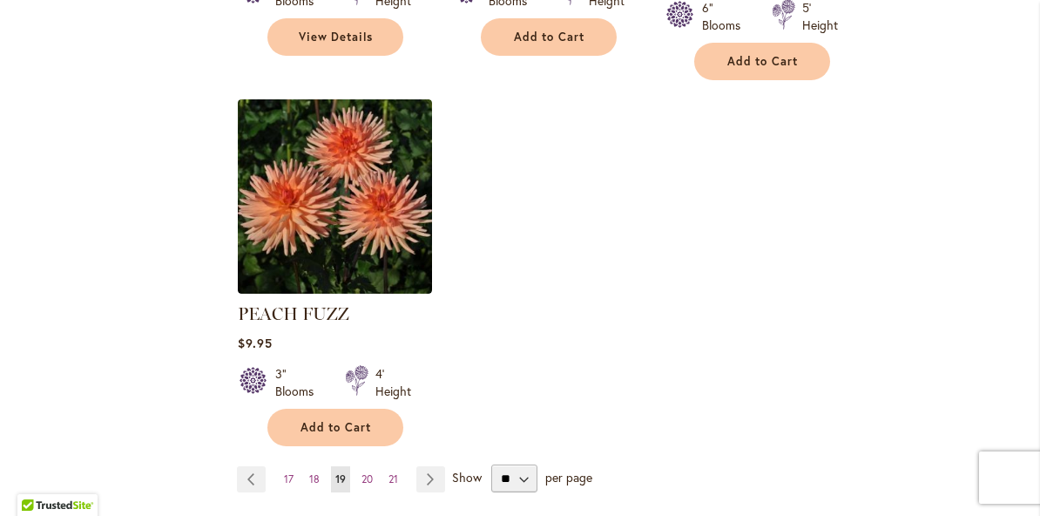
click at [259, 466] on link "Page Previous" at bounding box center [251, 479] width 29 height 26
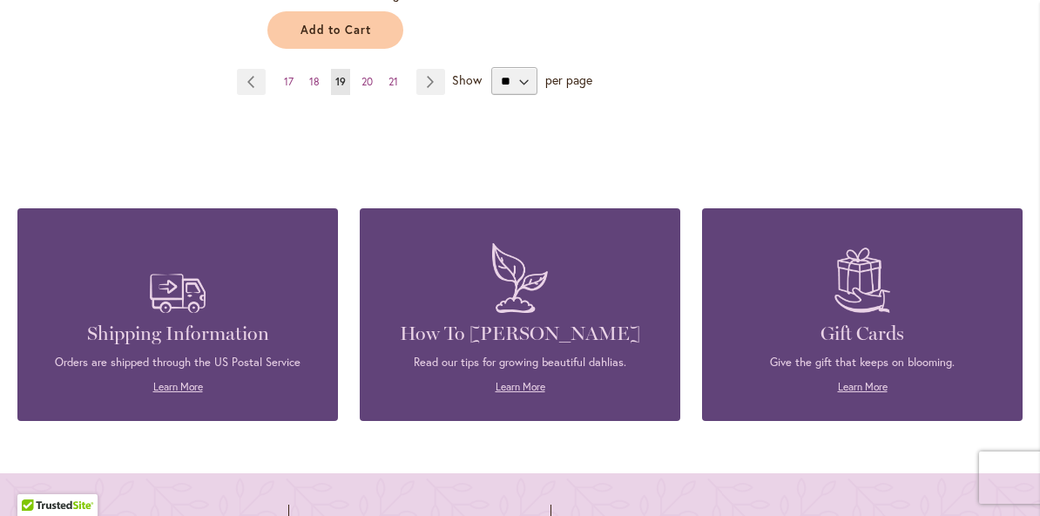
scroll to position [2351, 0]
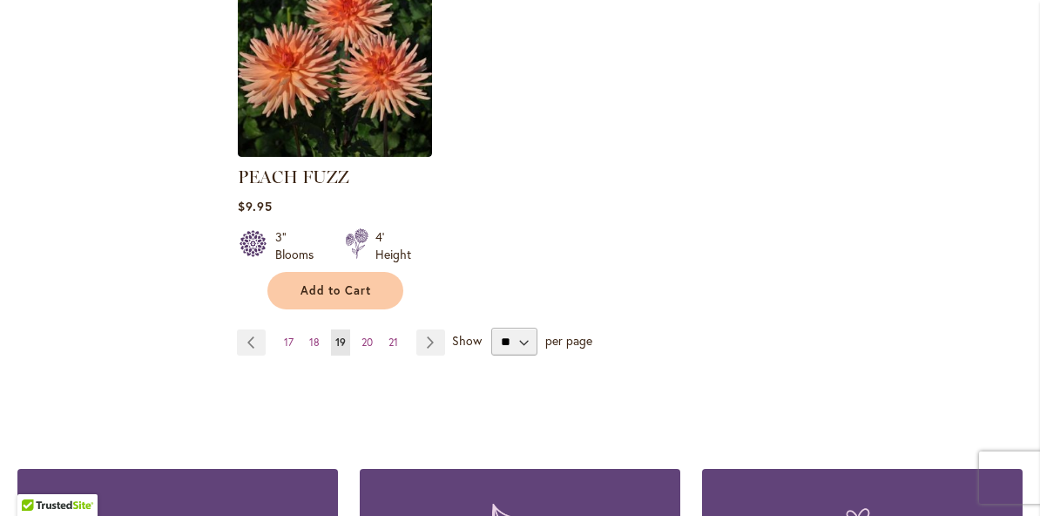
click at [251, 329] on link "Page Previous" at bounding box center [251, 342] width 29 height 26
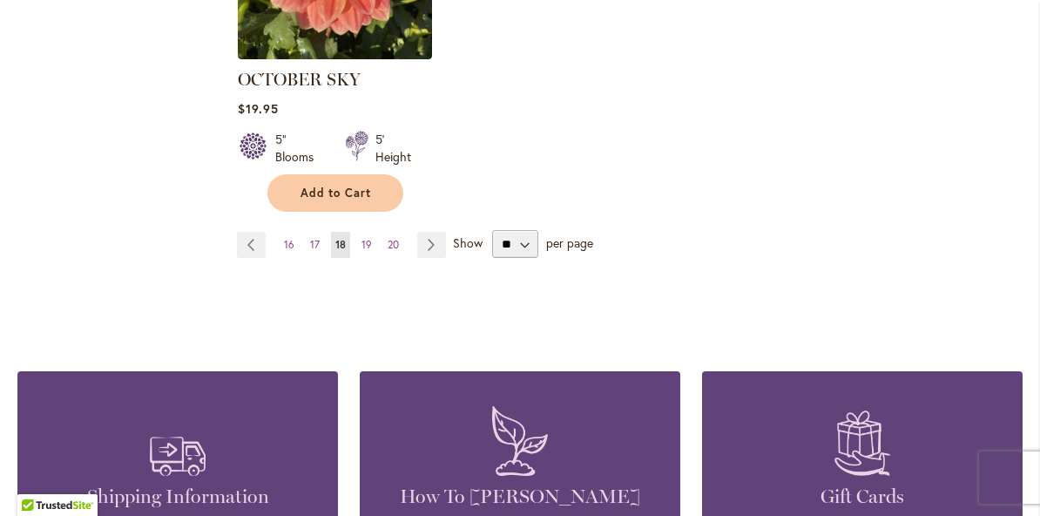
scroll to position [2423, 0]
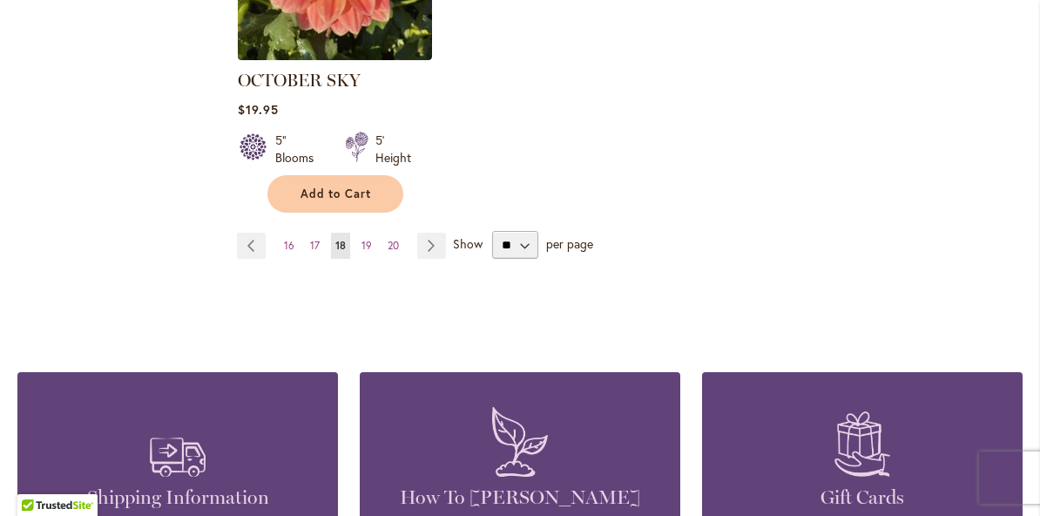
click at [253, 233] on link "Page Previous" at bounding box center [251, 246] width 29 height 26
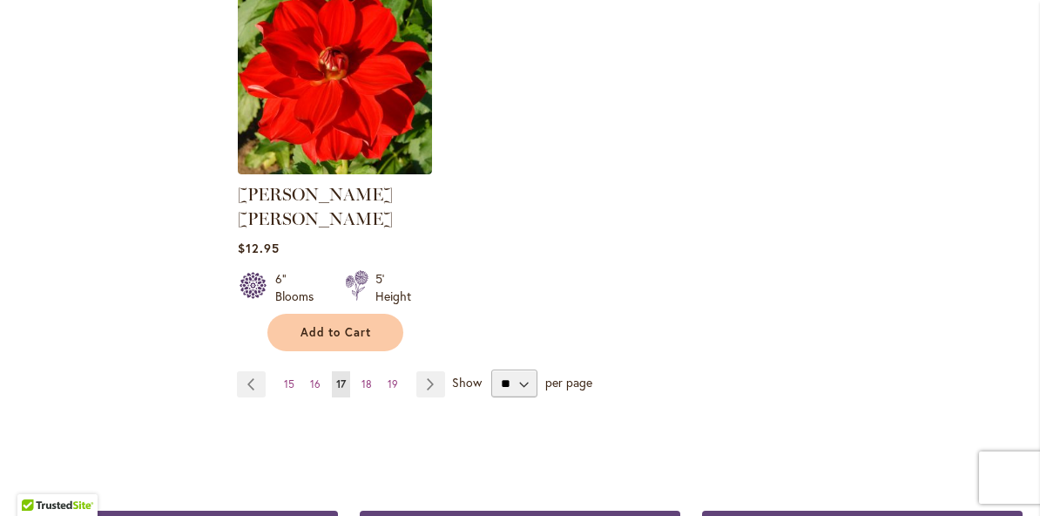
scroll to position [2317, 0]
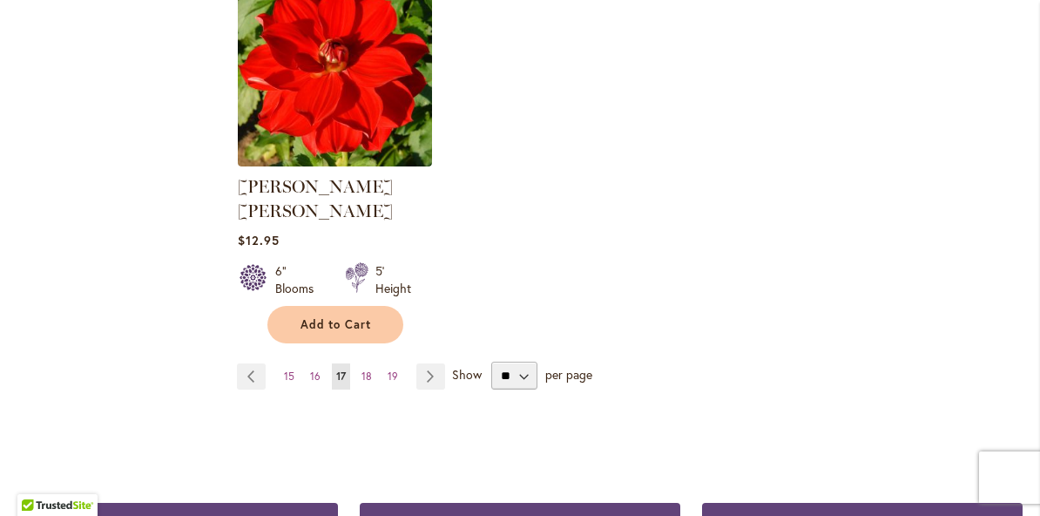
click at [256, 363] on link "Page Previous" at bounding box center [251, 376] width 29 height 26
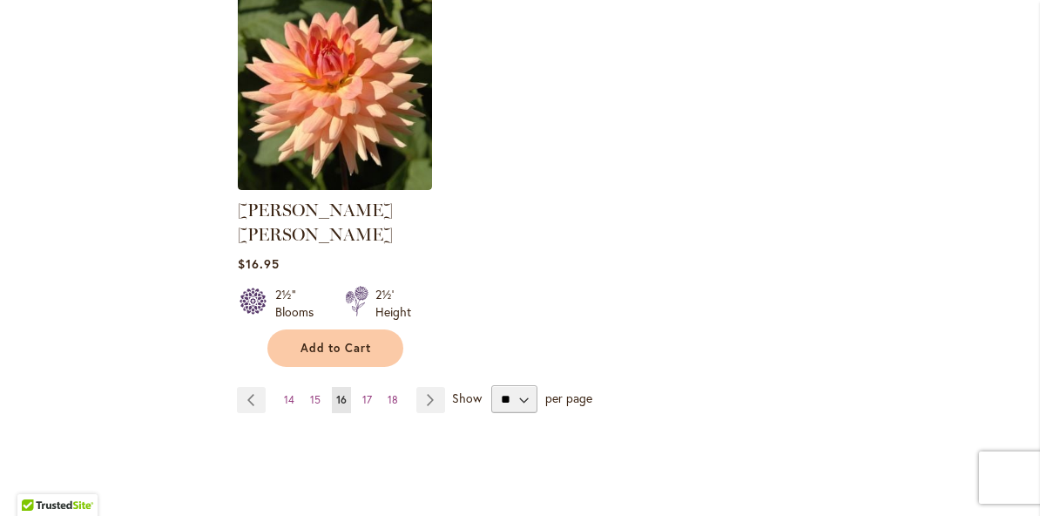
scroll to position [2337, 0]
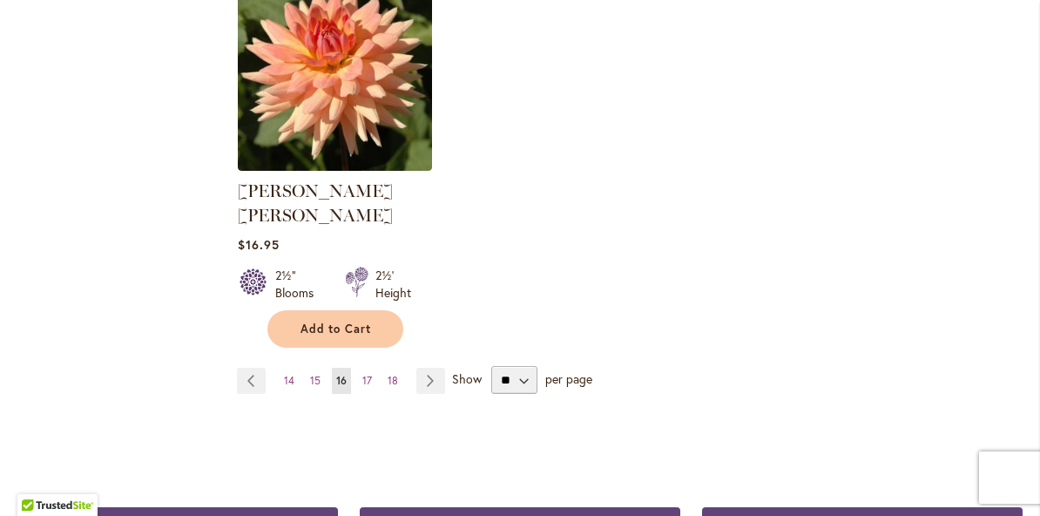
click at [261, 368] on link "Page Previous" at bounding box center [251, 381] width 29 height 26
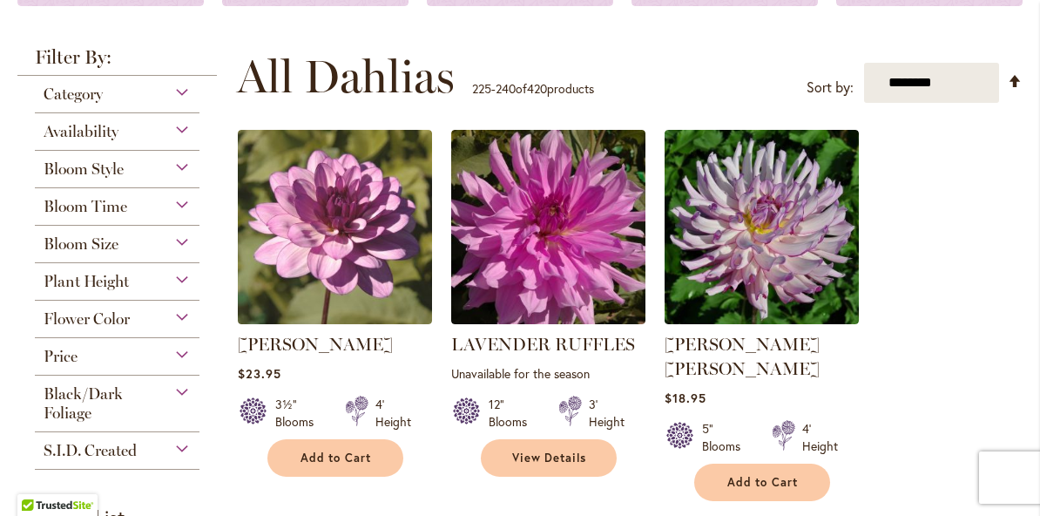
scroll to position [304, 0]
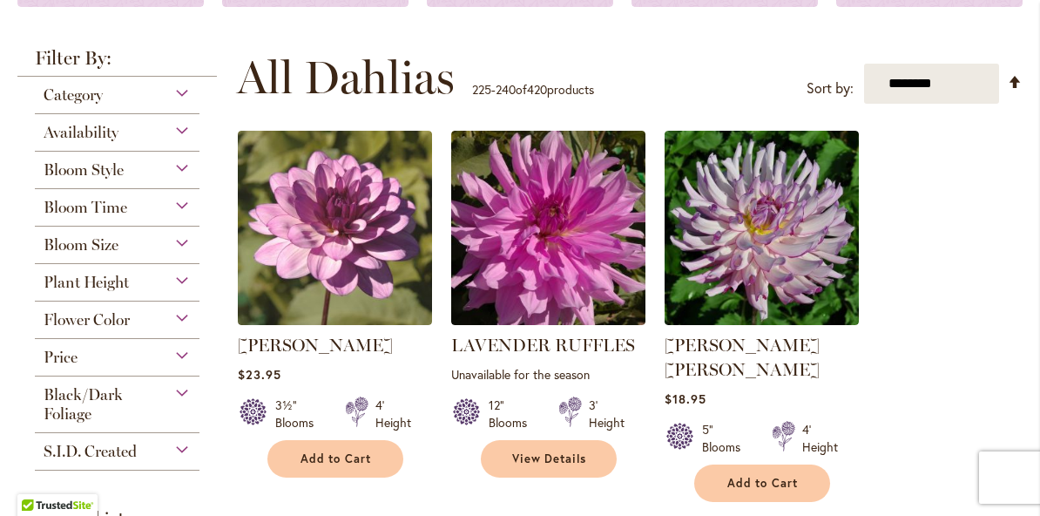
click at [365, 246] on img at bounding box center [335, 228] width 194 height 194
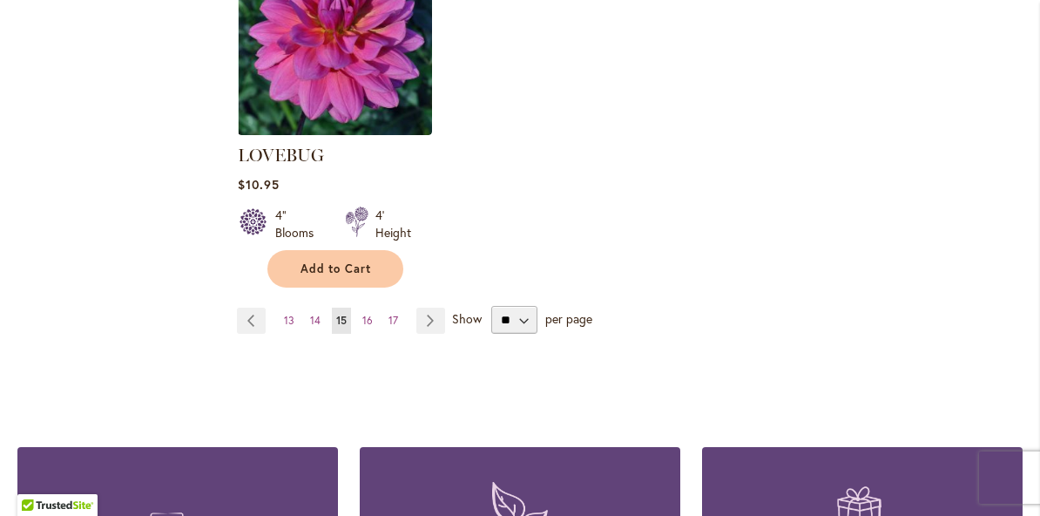
scroll to position [2378, 0]
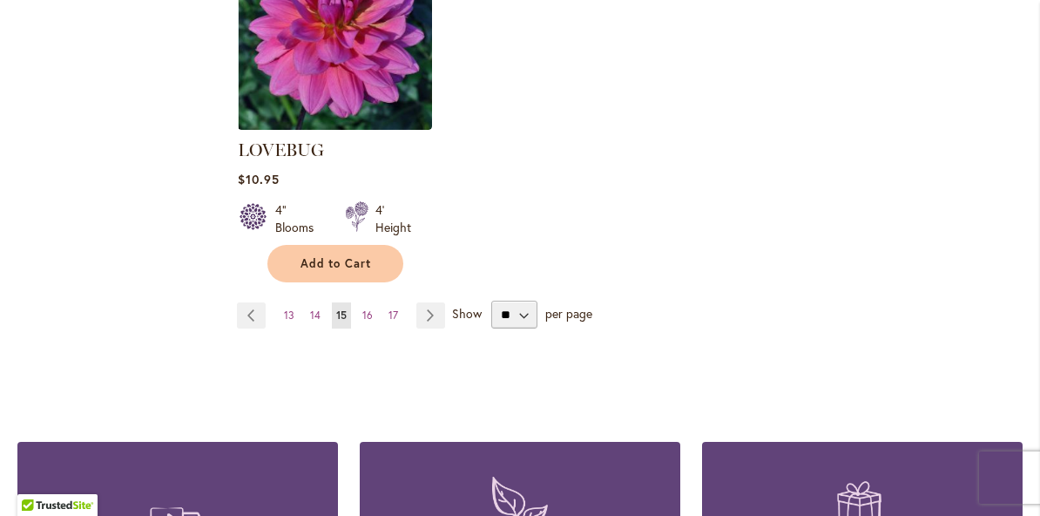
click at [255, 302] on link "Page Previous" at bounding box center [251, 315] width 29 height 26
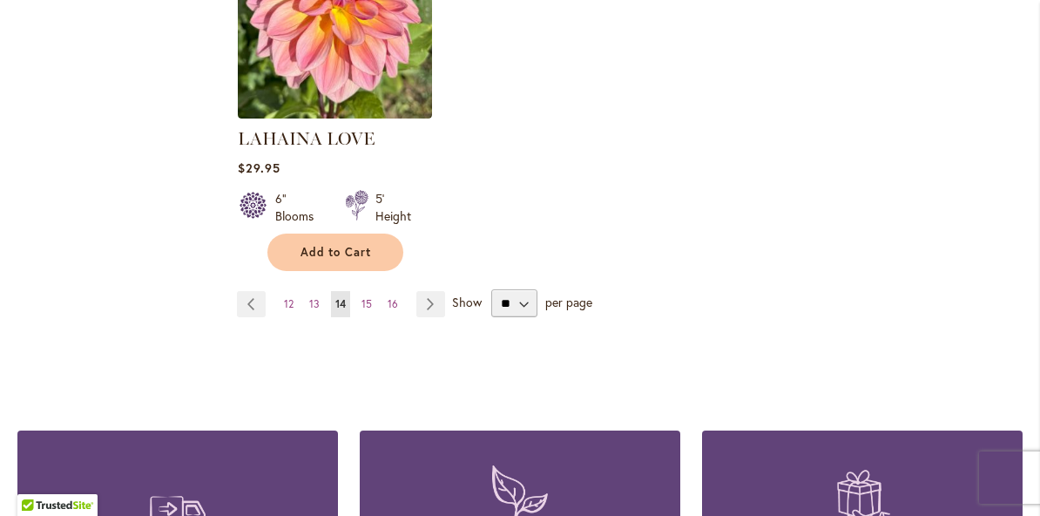
scroll to position [2365, 0]
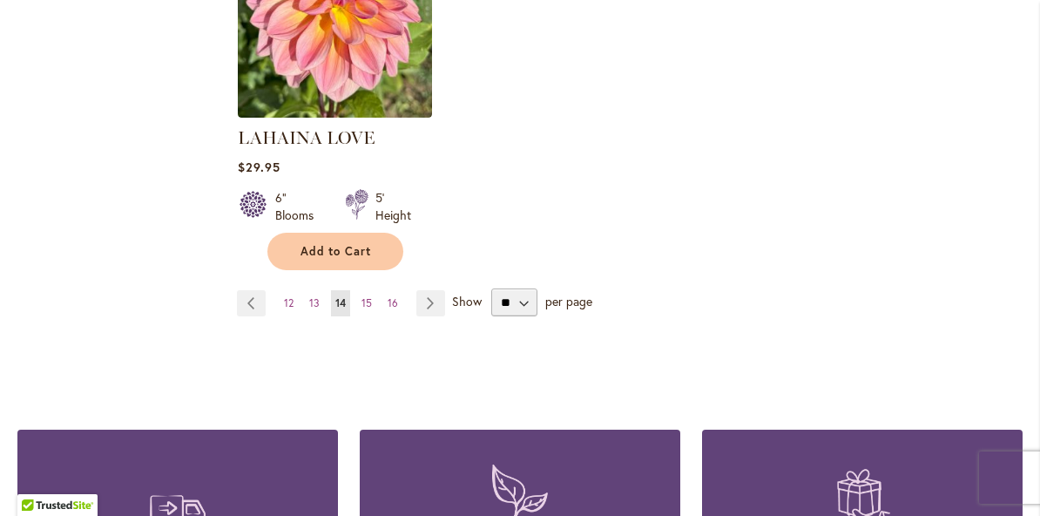
click at [259, 290] on link "Page Previous" at bounding box center [251, 303] width 29 height 26
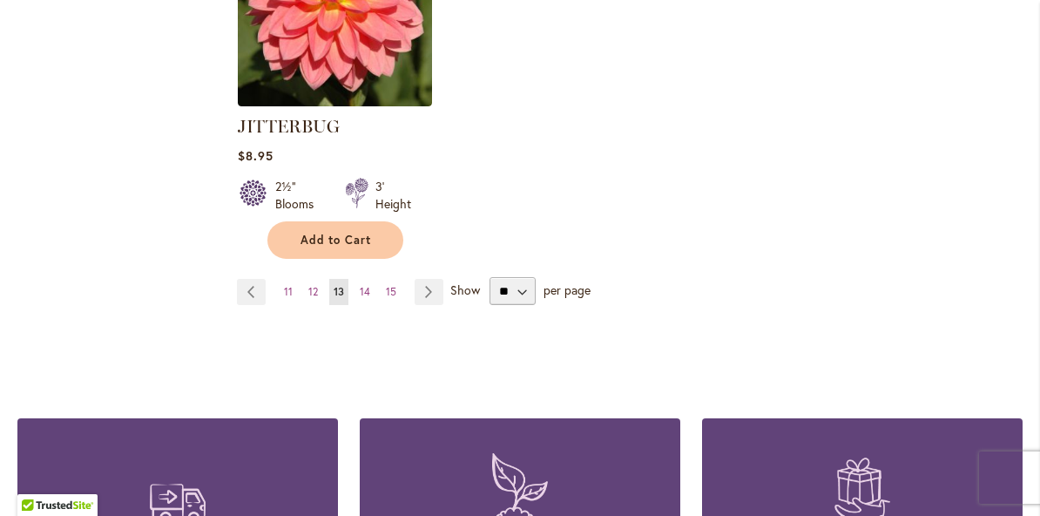
scroll to position [2422, 0]
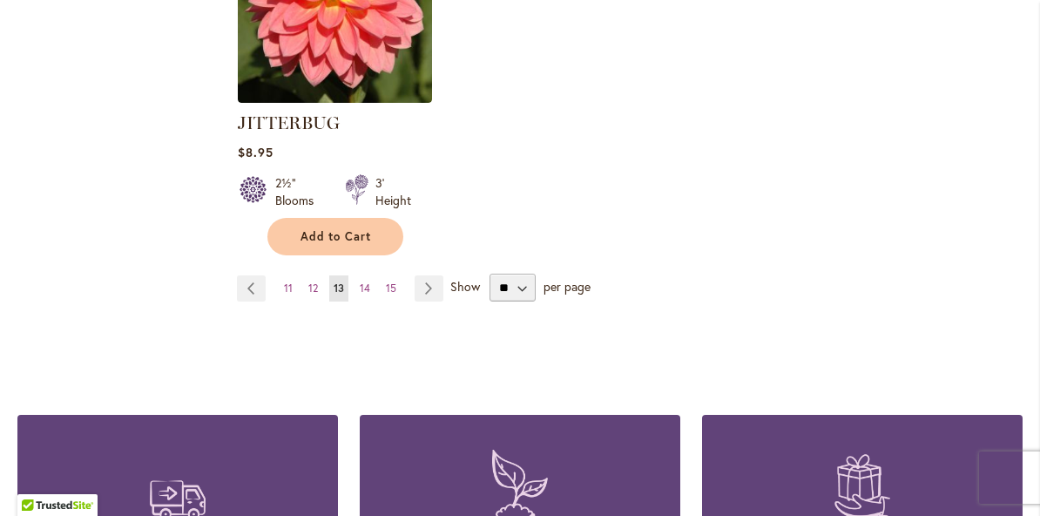
click at [250, 275] on link "Page Previous" at bounding box center [251, 288] width 29 height 26
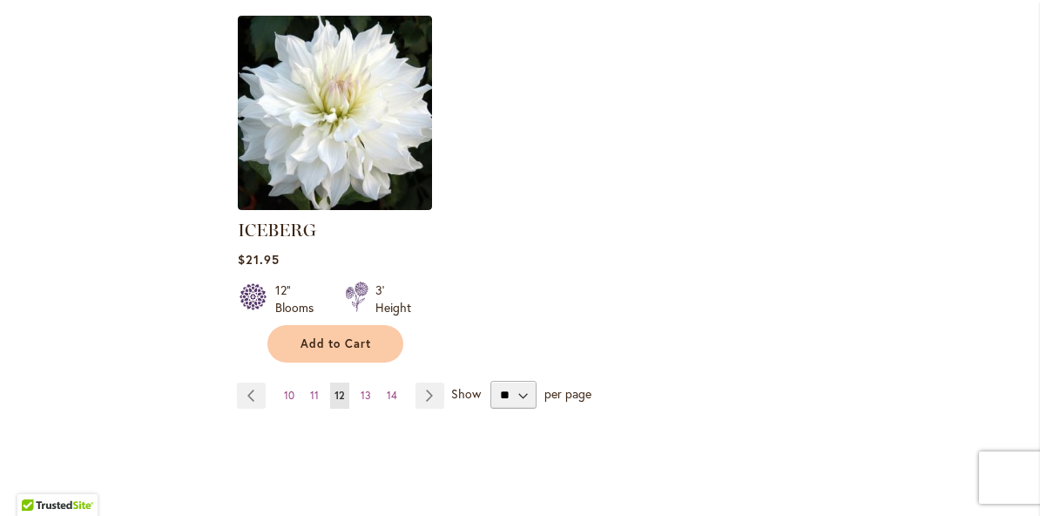
scroll to position [2278, 0]
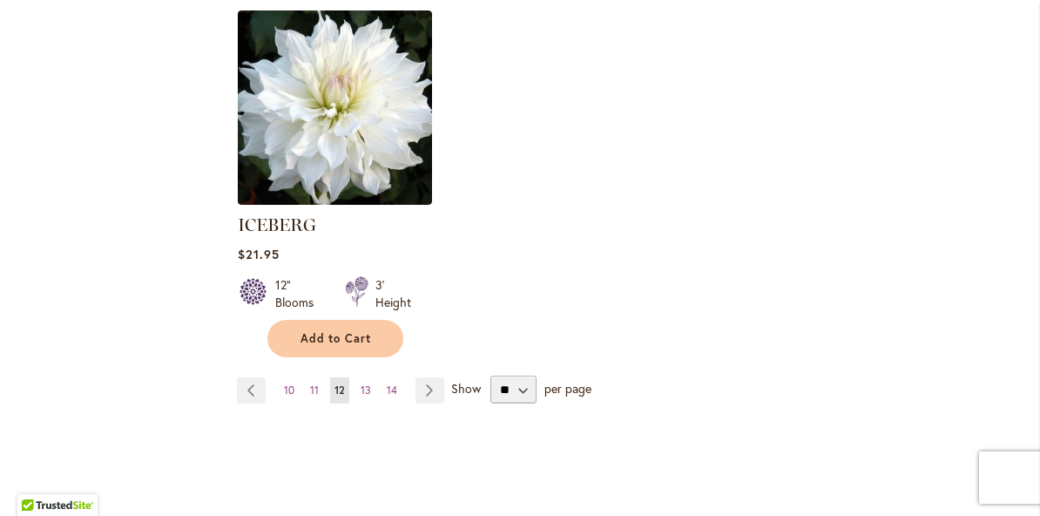
click at [254, 377] on link "Page Previous" at bounding box center [251, 390] width 29 height 26
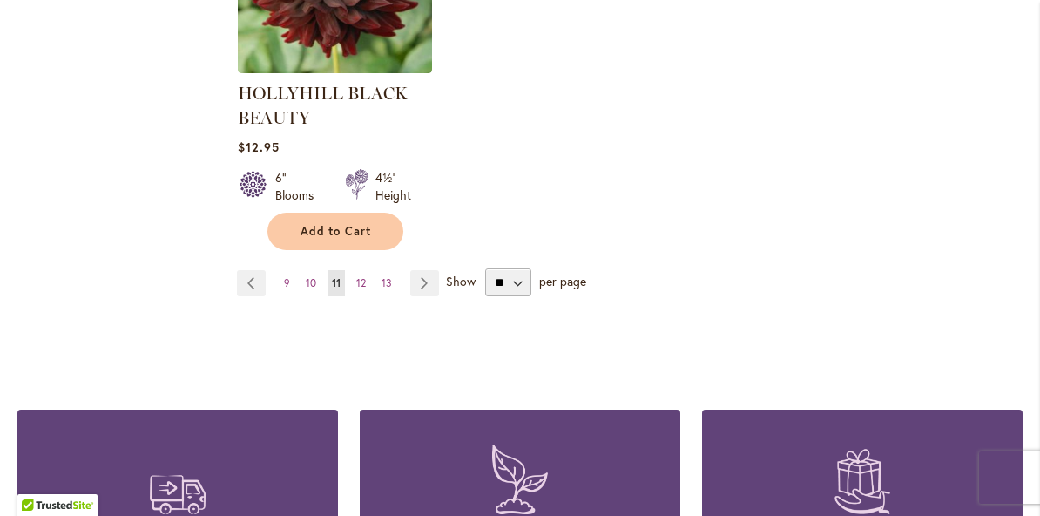
scroll to position [2455, 0]
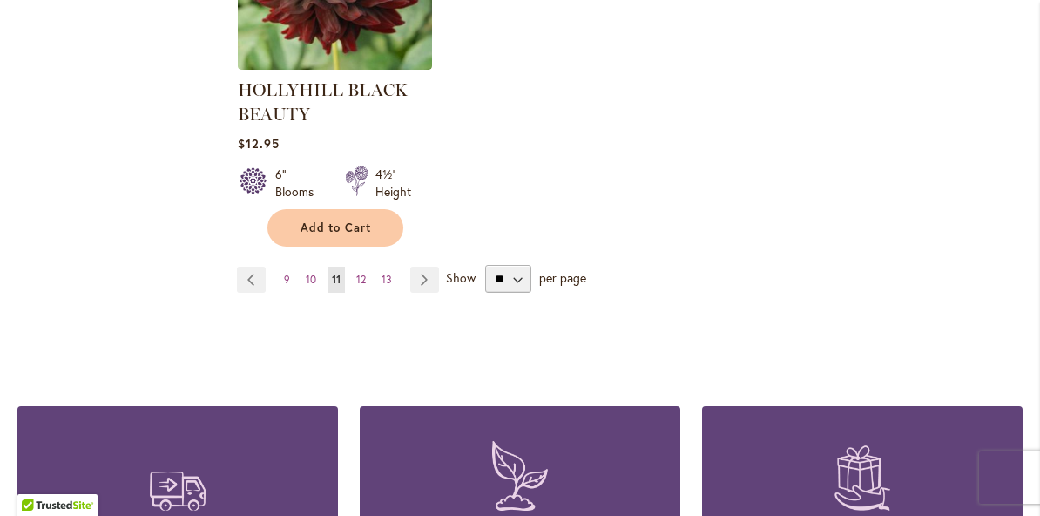
click at [256, 283] on link "Page Previous" at bounding box center [251, 280] width 29 height 26
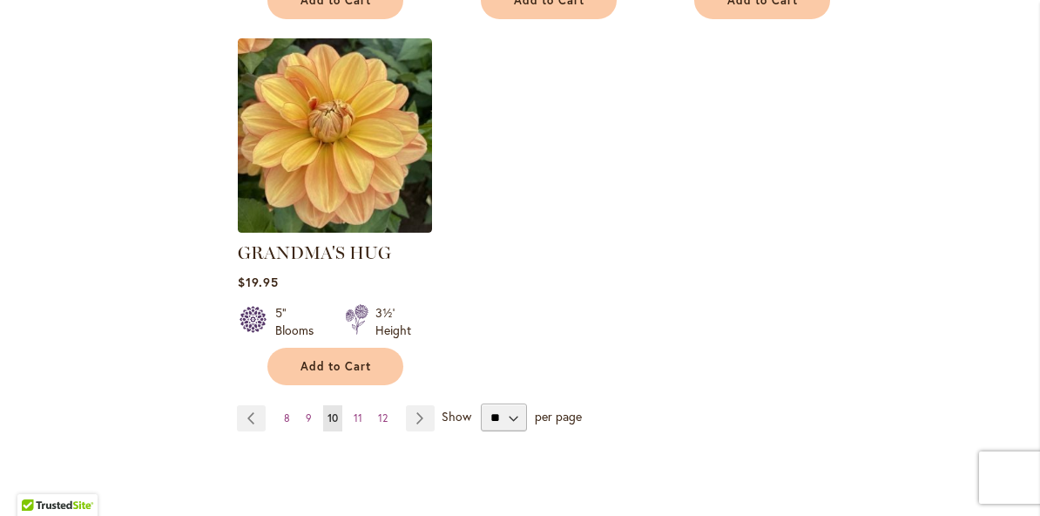
scroll to position [2251, 0]
click at [254, 404] on link "Page Previous" at bounding box center [251, 417] width 29 height 26
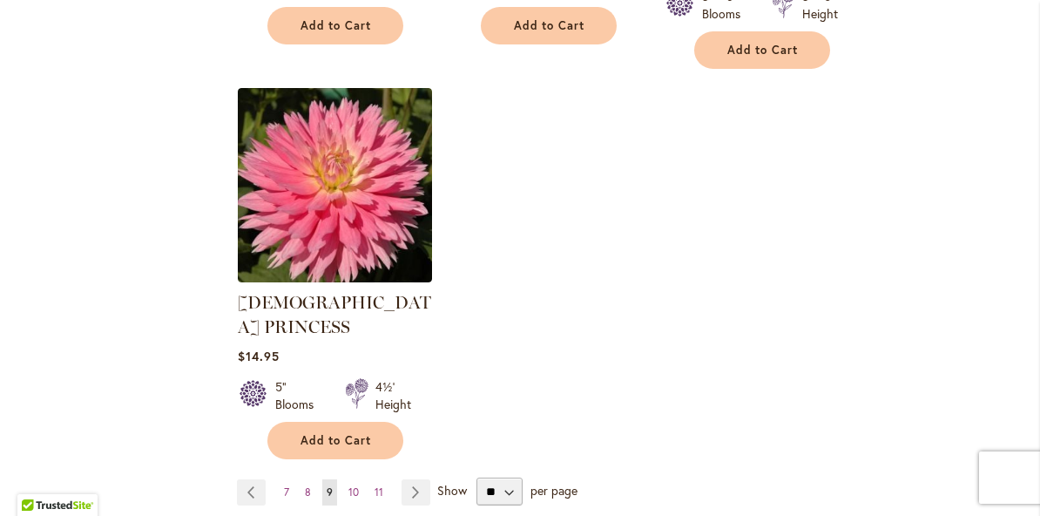
scroll to position [2278, 0]
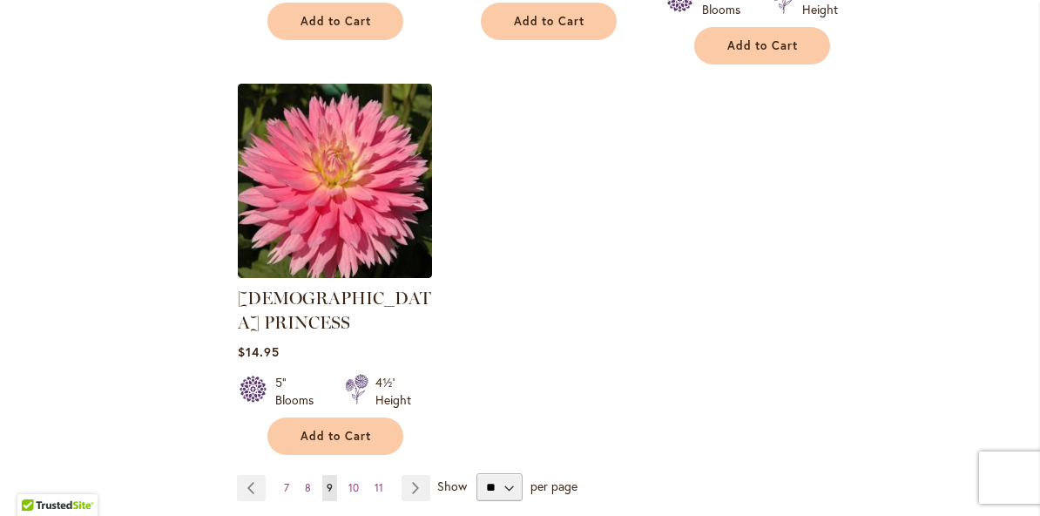
click at [253, 475] on link "Page Previous" at bounding box center [251, 488] width 29 height 26
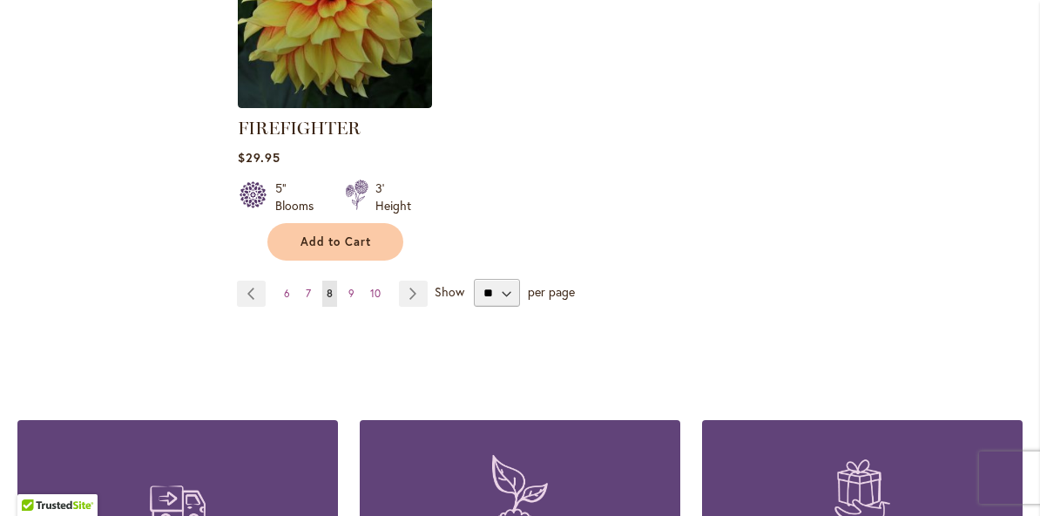
scroll to position [2531, 0]
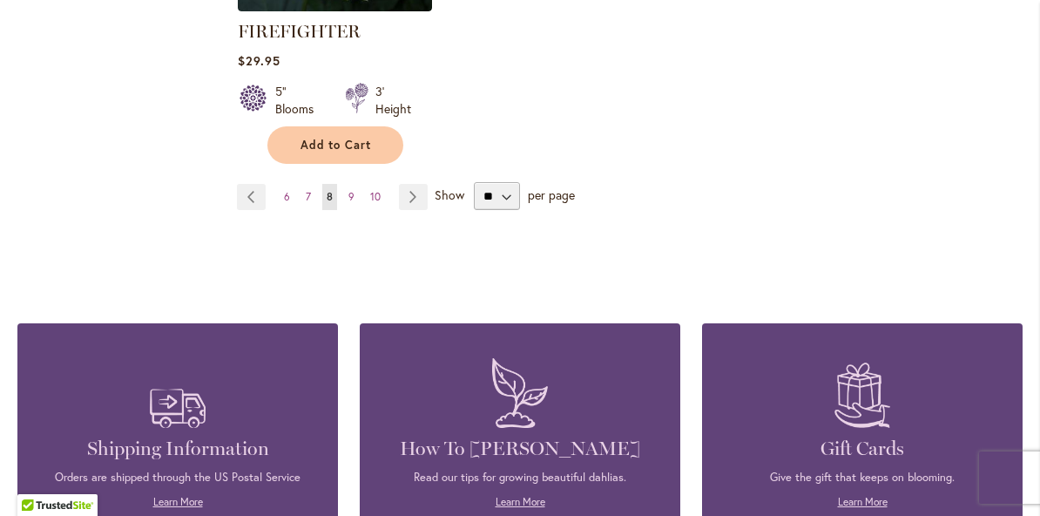
click at [249, 208] on link "Page Previous" at bounding box center [251, 197] width 29 height 26
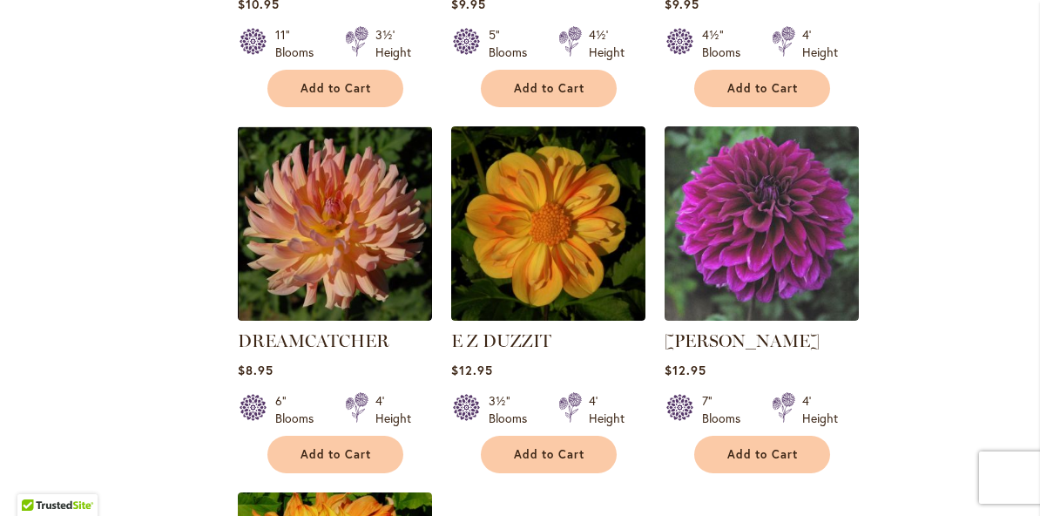
scroll to position [1795, 0]
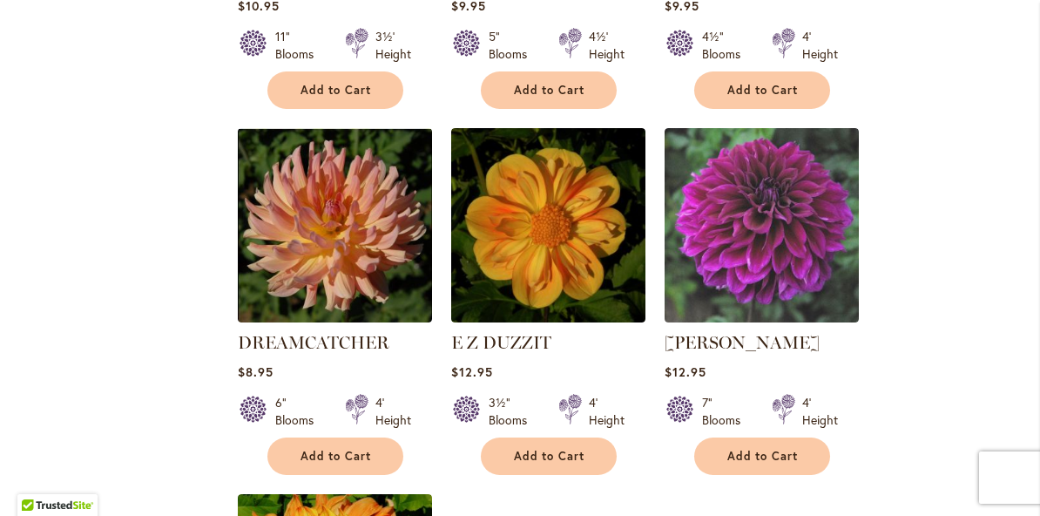
click at [568, 224] on img at bounding box center [548, 225] width 194 height 194
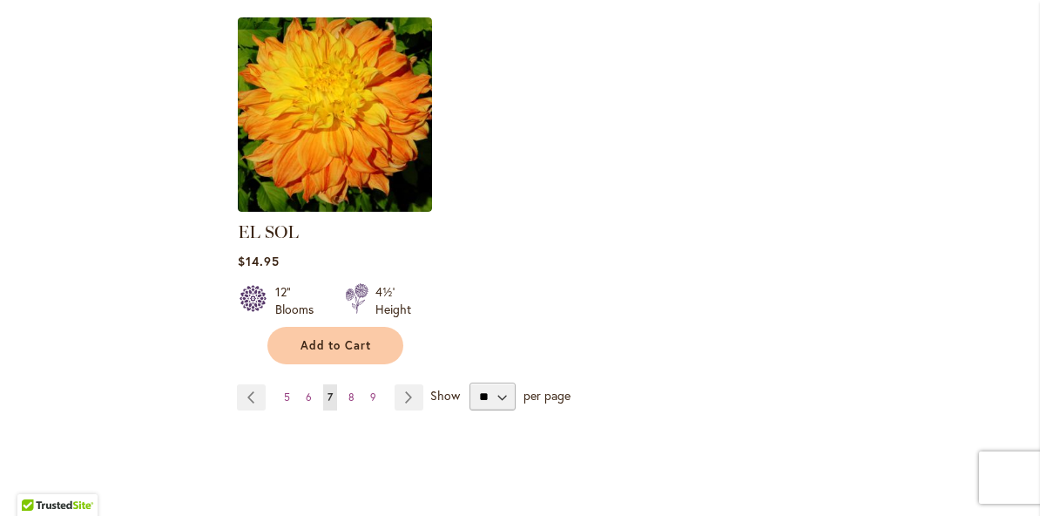
scroll to position [2272, 0]
click at [256, 383] on link "Page Previous" at bounding box center [251, 396] width 29 height 26
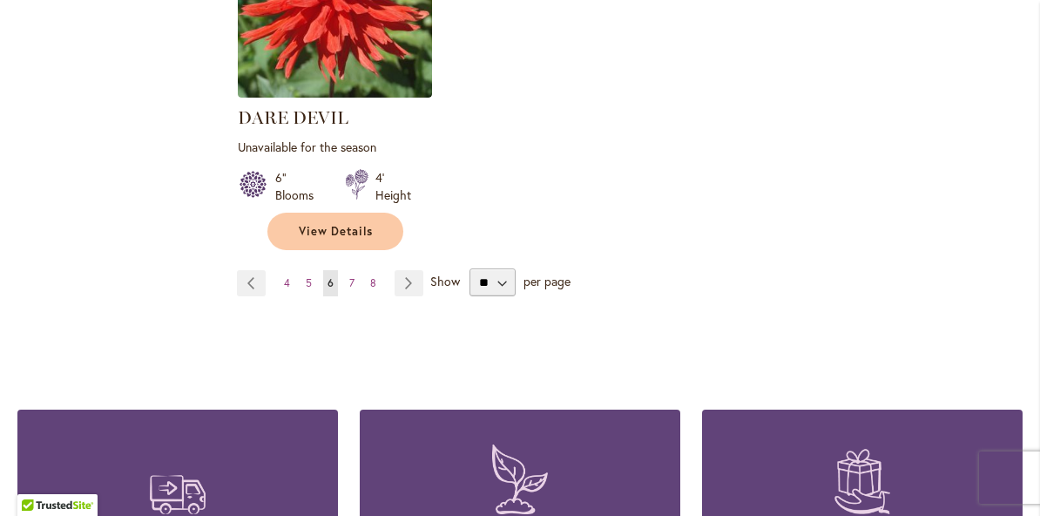
scroll to position [2434, 0]
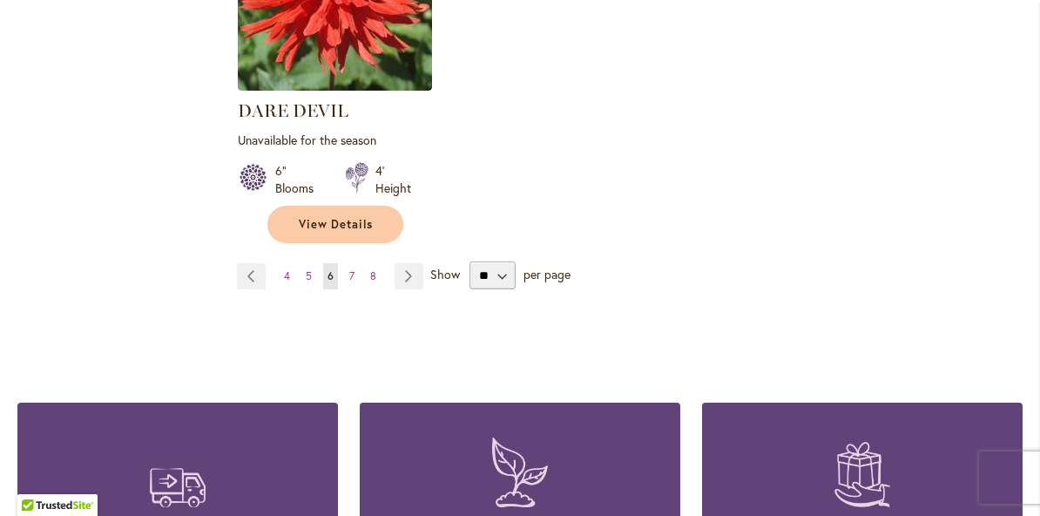
click at [262, 263] on link "Page Previous" at bounding box center [251, 276] width 29 height 26
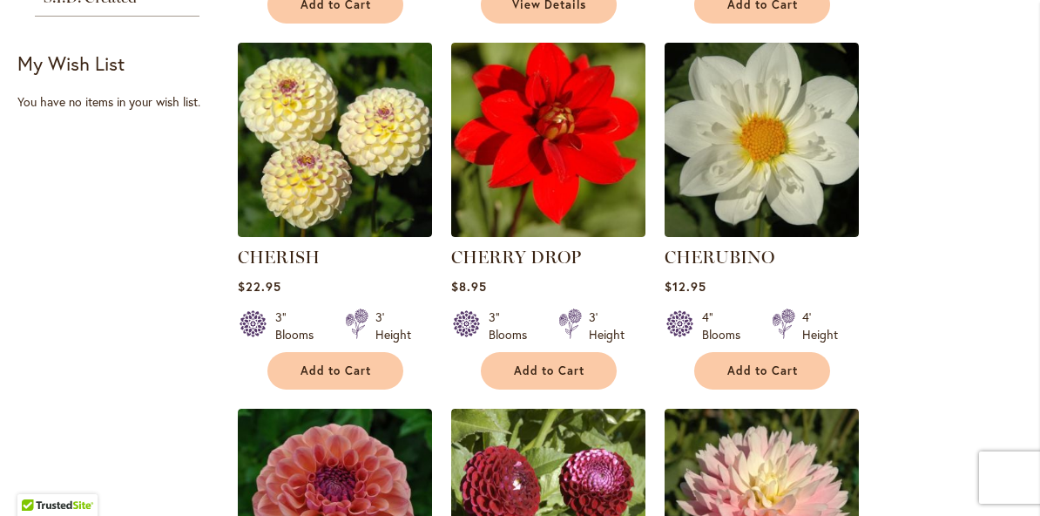
scroll to position [756, 0]
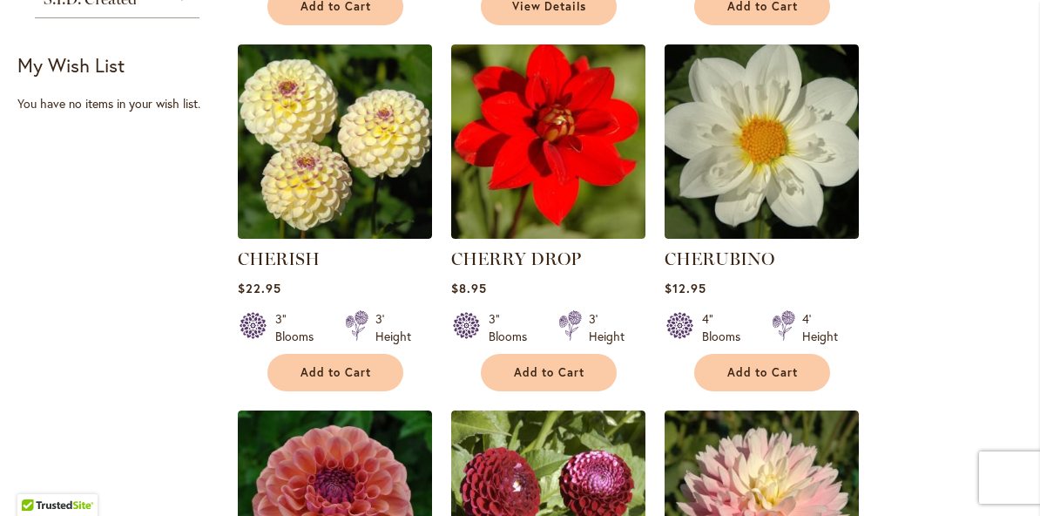
click at [384, 159] on img at bounding box center [335, 141] width 194 height 194
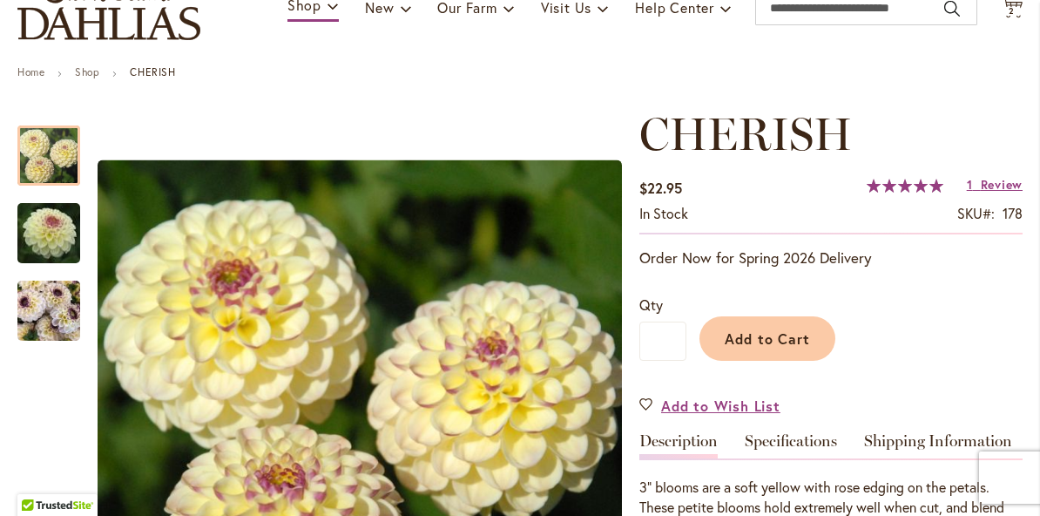
scroll to position [139, 0]
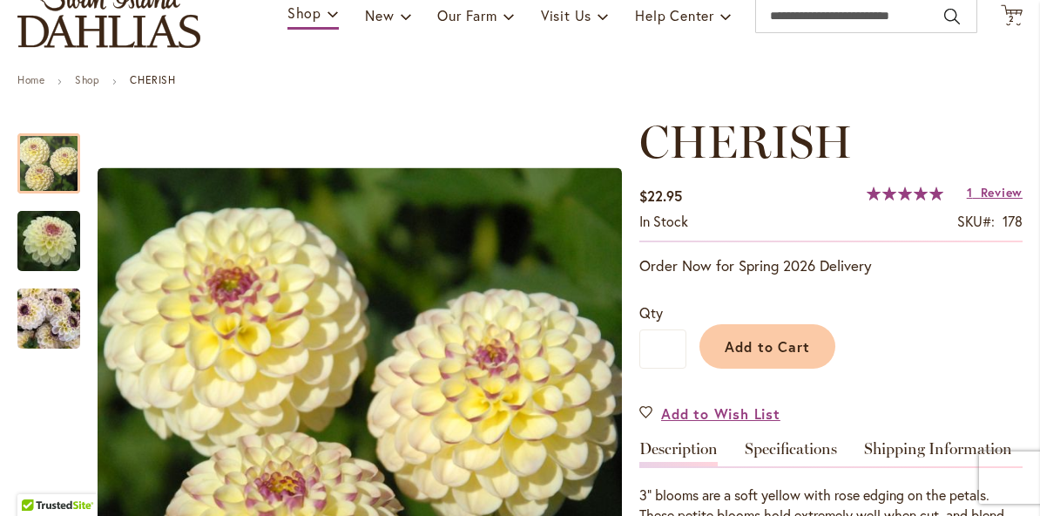
click at [784, 346] on span "Add to Cart" at bounding box center [768, 346] width 86 height 18
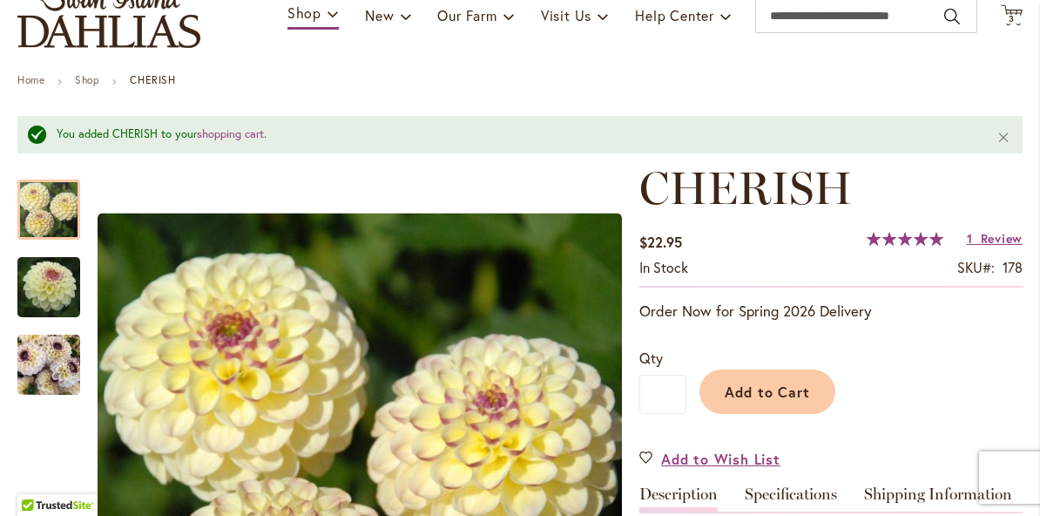
click at [781, 395] on span "Add to Cart" at bounding box center [768, 391] width 86 height 18
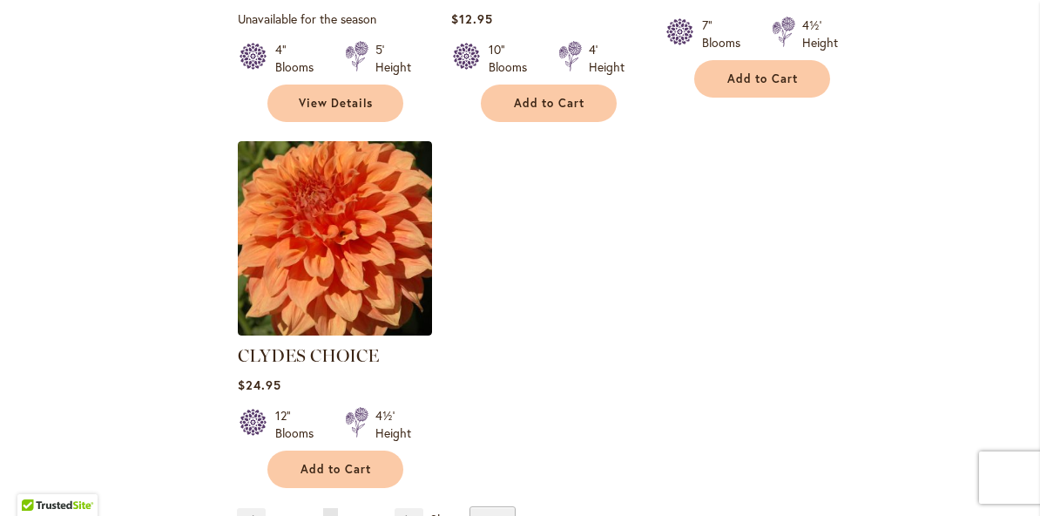
scroll to position [2173, 0]
click at [257, 507] on link "Page Previous" at bounding box center [251, 520] width 29 height 26
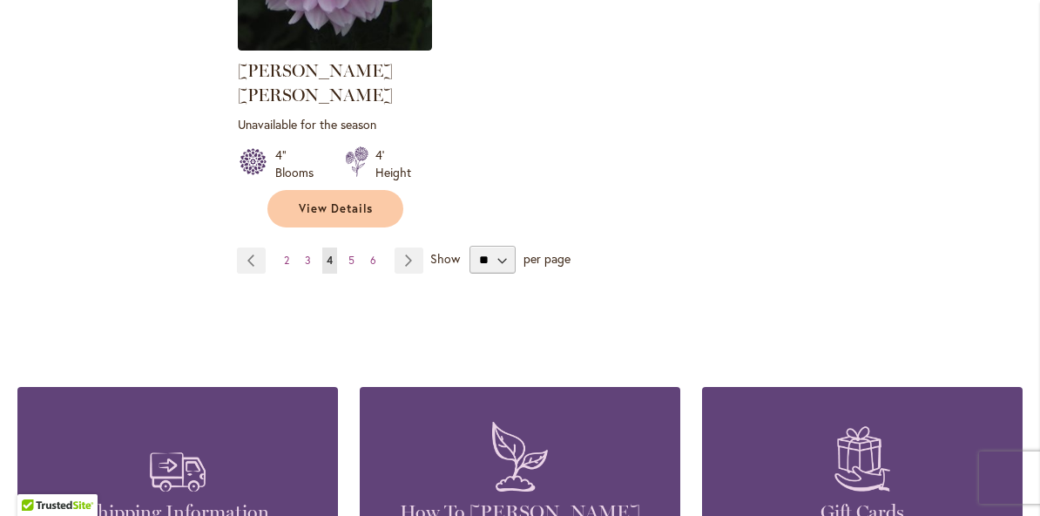
scroll to position [2502, 0]
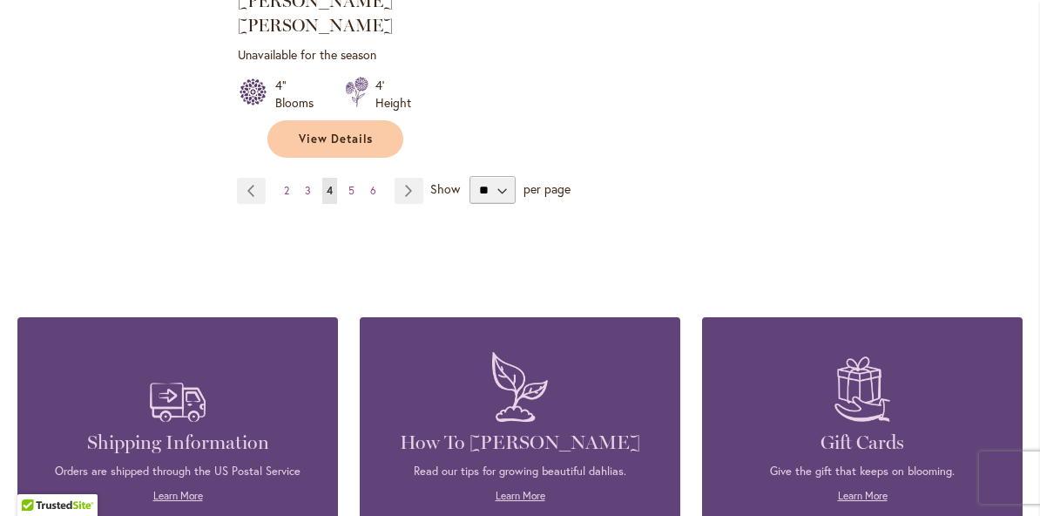
click at [258, 178] on link "Page Previous" at bounding box center [251, 191] width 29 height 26
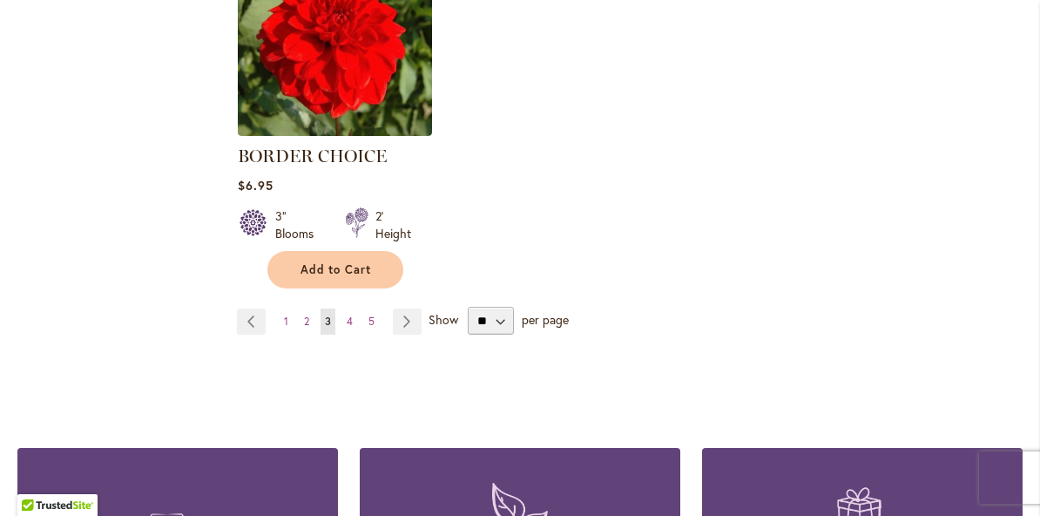
scroll to position [2331, 0]
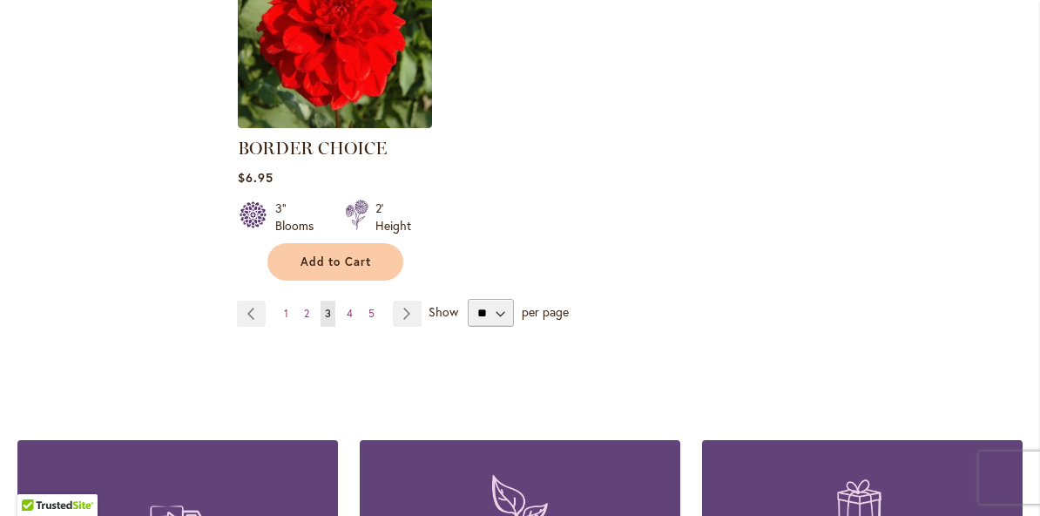
click at [292, 317] on link "Page 1" at bounding box center [286, 314] width 13 height 26
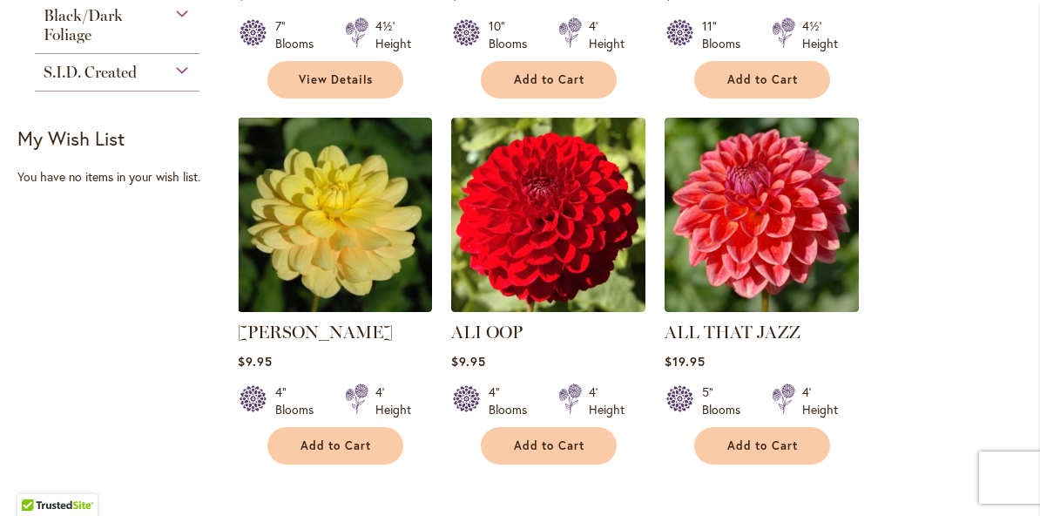
scroll to position [687, 0]
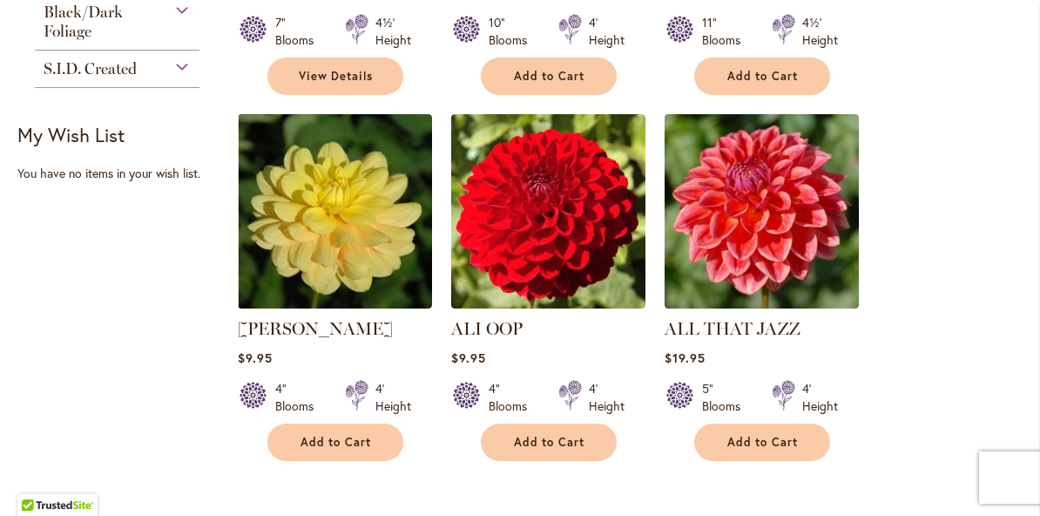
click at [353, 243] on img at bounding box center [335, 211] width 194 height 194
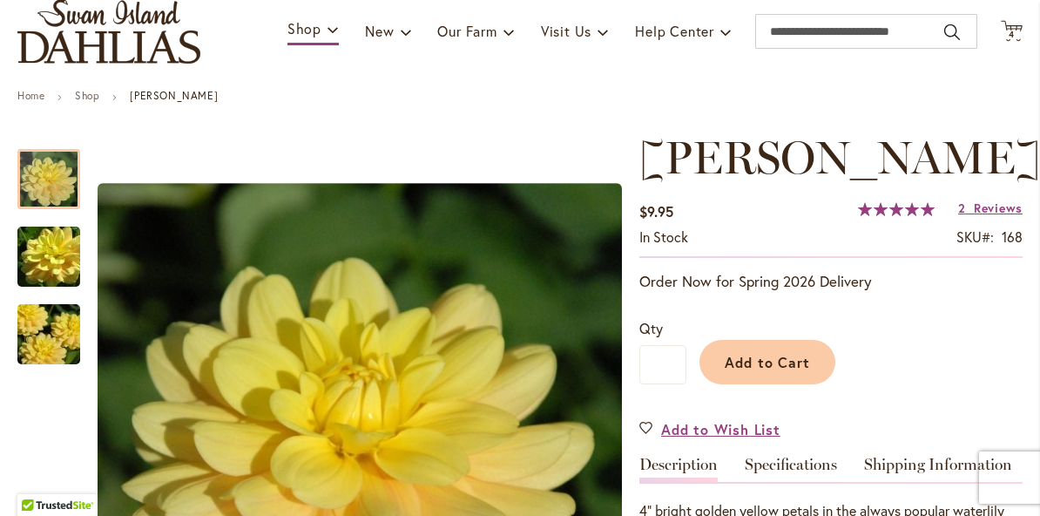
scroll to position [125, 0]
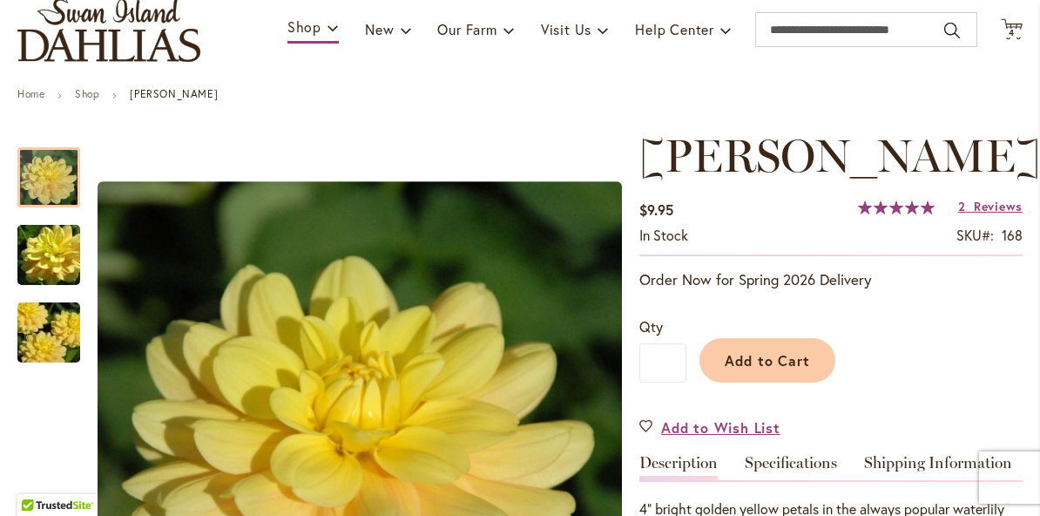
click at [793, 362] on span "Add to Cart" at bounding box center [768, 360] width 86 height 18
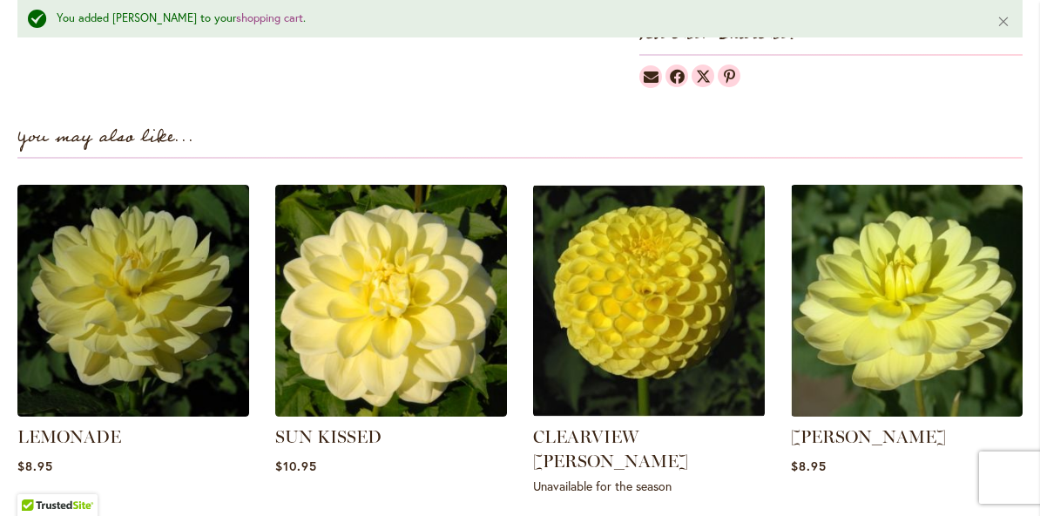
scroll to position [1174, 0]
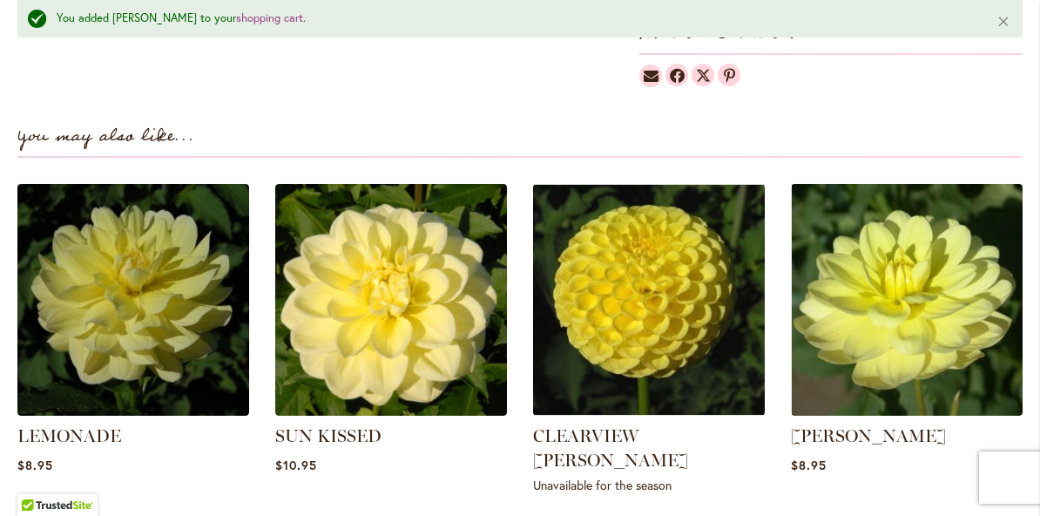
click at [397, 333] on img at bounding box center [391, 300] width 232 height 232
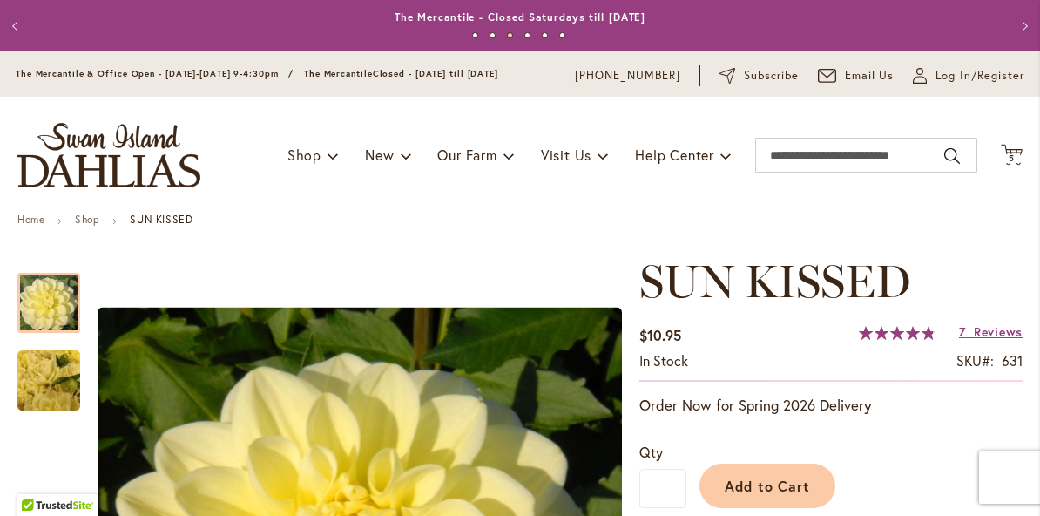
click at [1018, 156] on span "5 5 items" at bounding box center [1012, 158] width 17 height 9
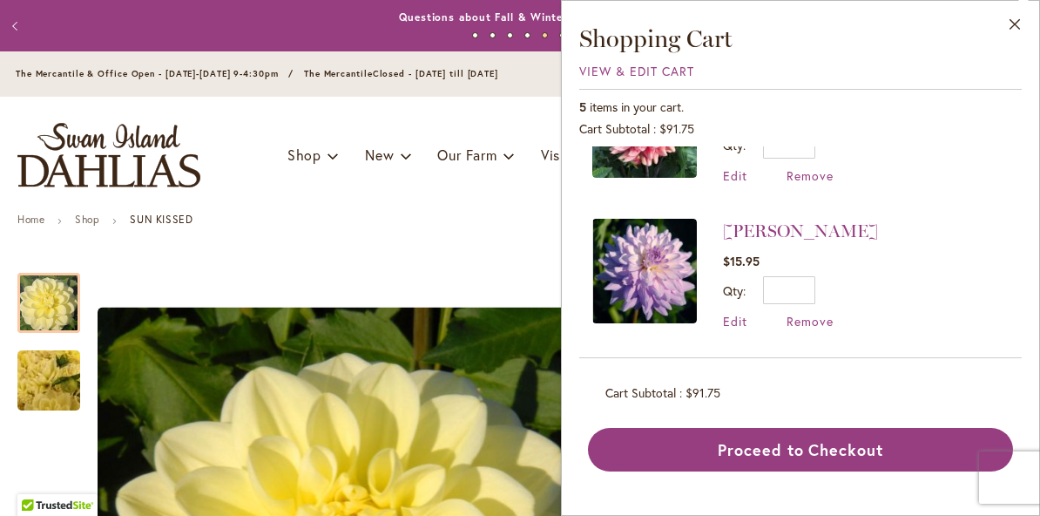
scroll to position [376, 0]
click at [822, 451] on button "Proceed to Checkout" at bounding box center [800, 450] width 425 height 44
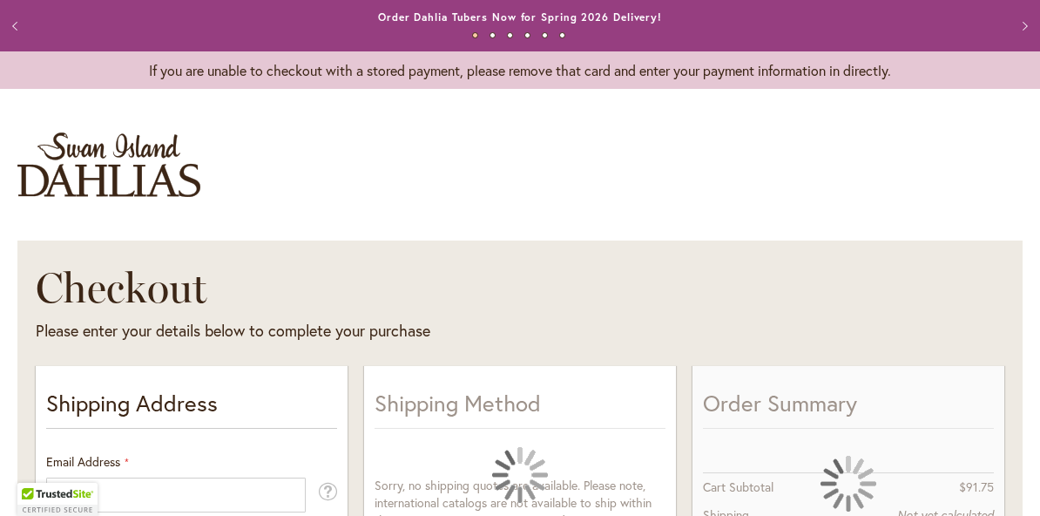
select select "**"
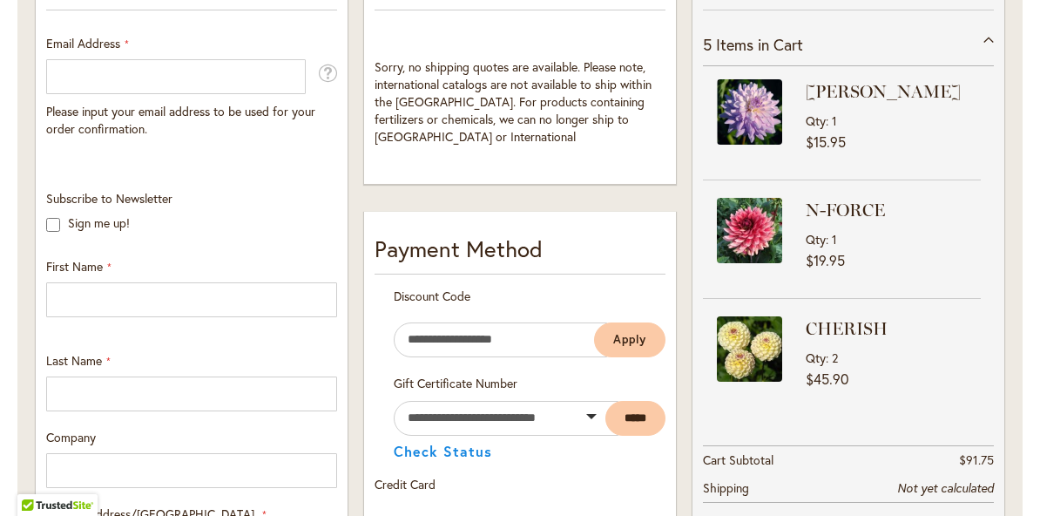
scroll to position [419, 0]
click at [861, 362] on div "CHERISH Qty 2 $45.90" at bounding box center [893, 352] width 175 height 74
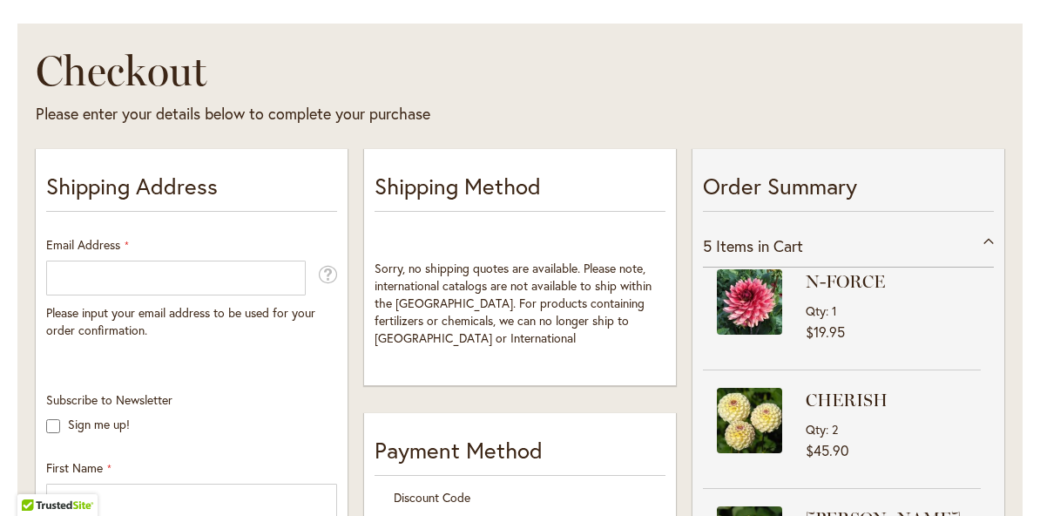
scroll to position [206, 0]
